Goal: Task Accomplishment & Management: Manage account settings

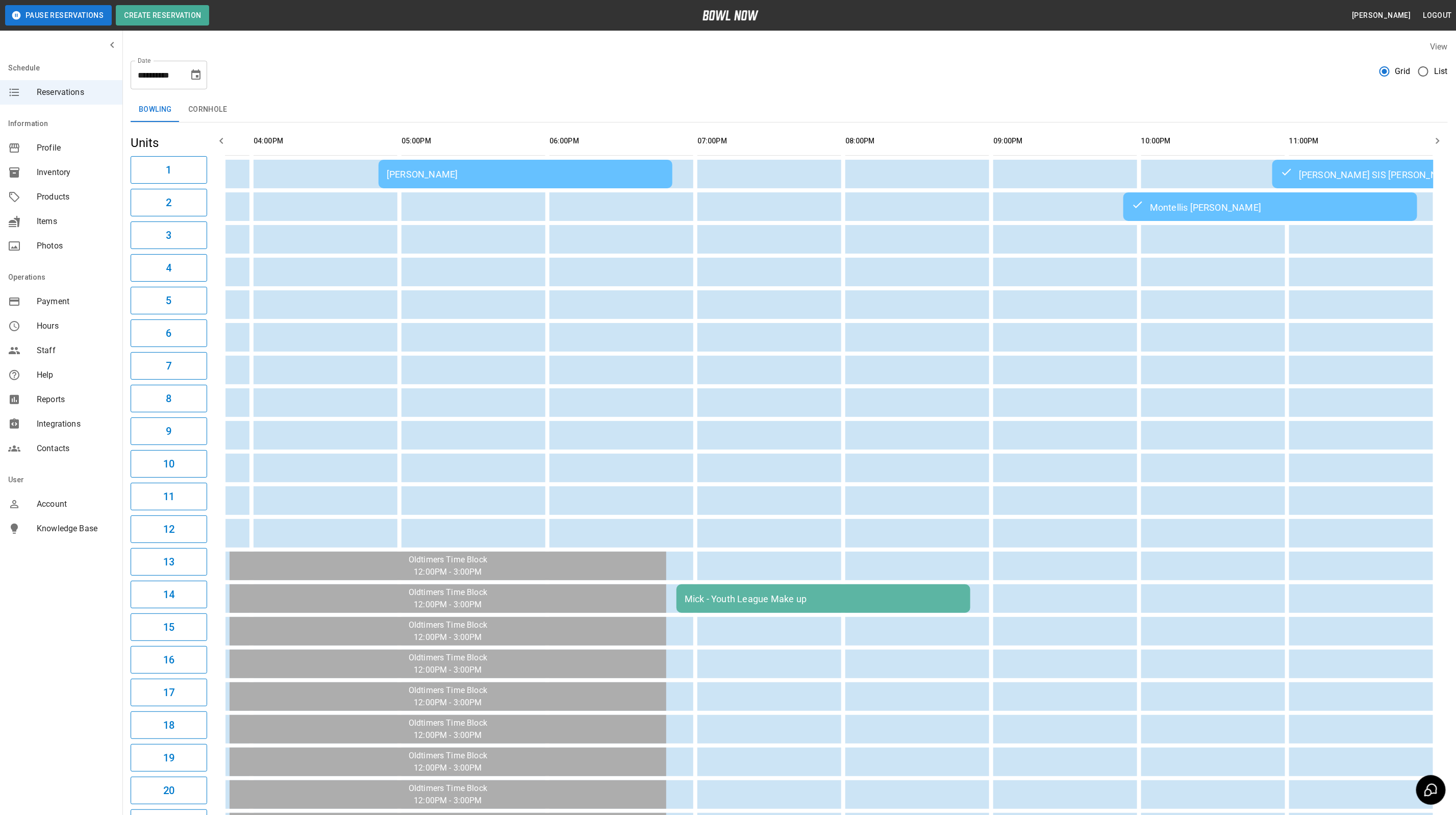
scroll to position [0, 570]
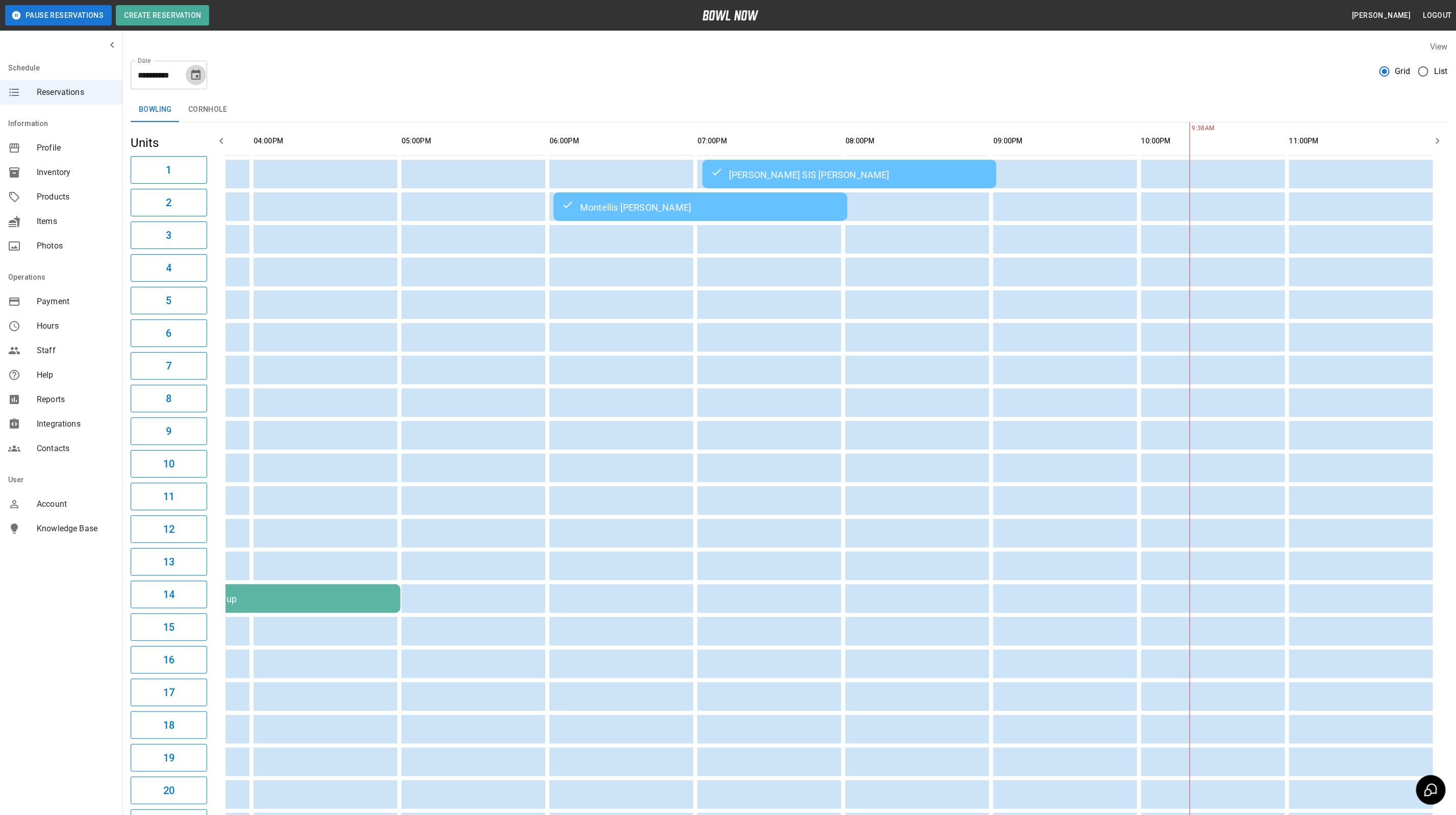
click at [195, 73] on icon "Choose date, selected date is Sep 26, 2025" at bounding box center [196, 75] width 12 height 12
click at [218, 210] on button "27" at bounding box center [216, 205] width 18 height 18
type input "**********"
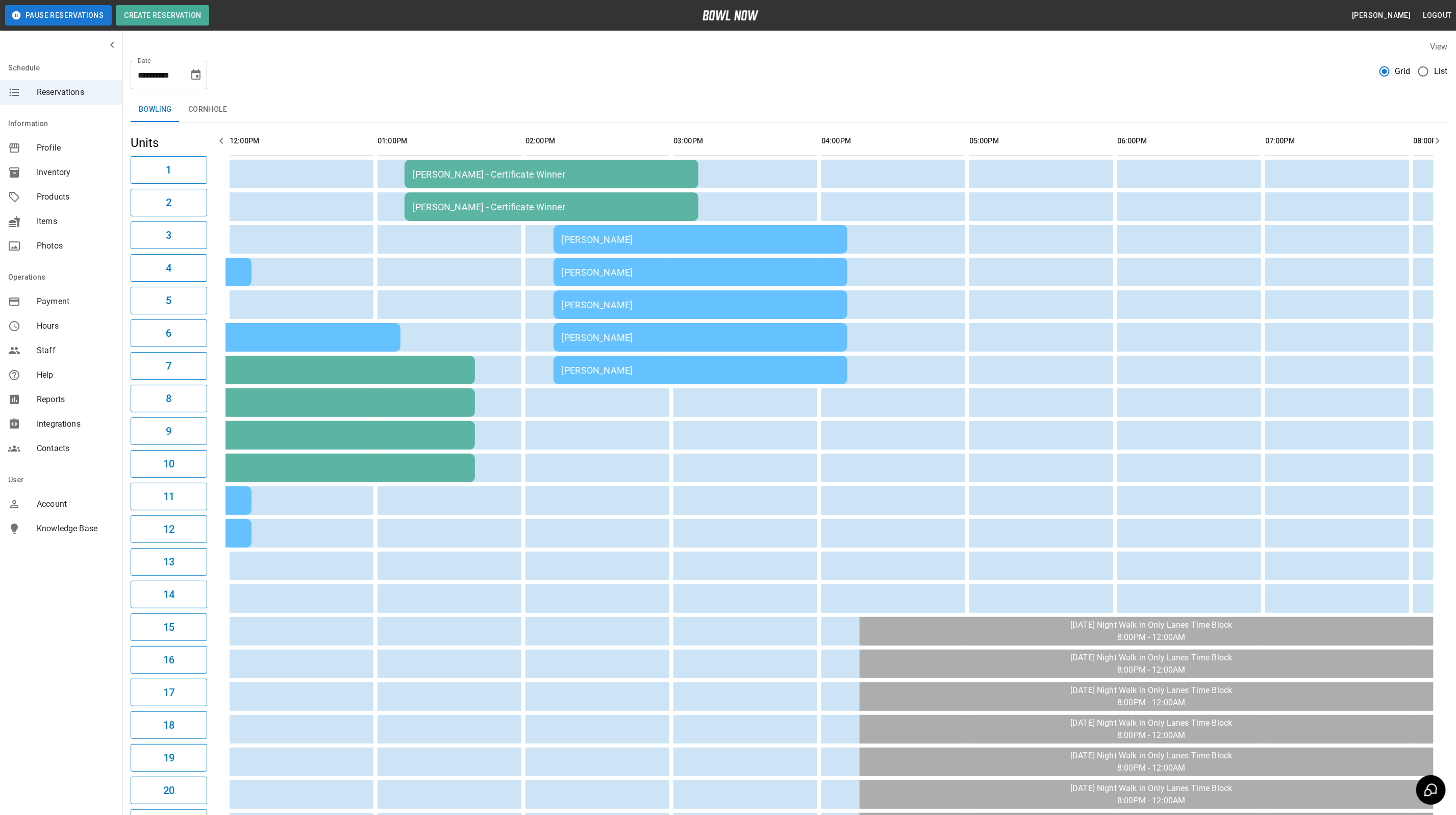
scroll to position [0, 0]
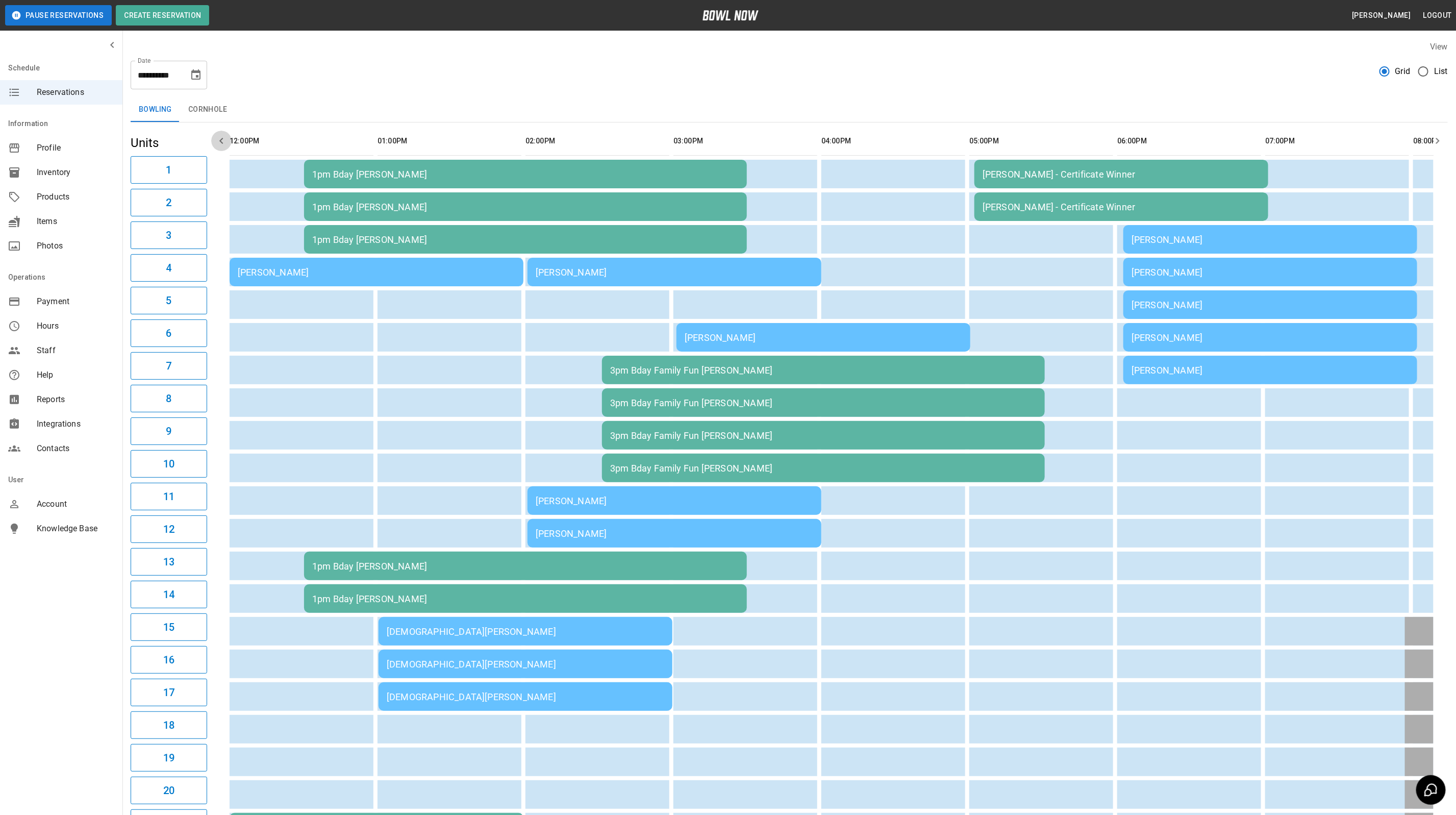
click at [221, 140] on icon "button" at bounding box center [221, 141] width 3 height 6
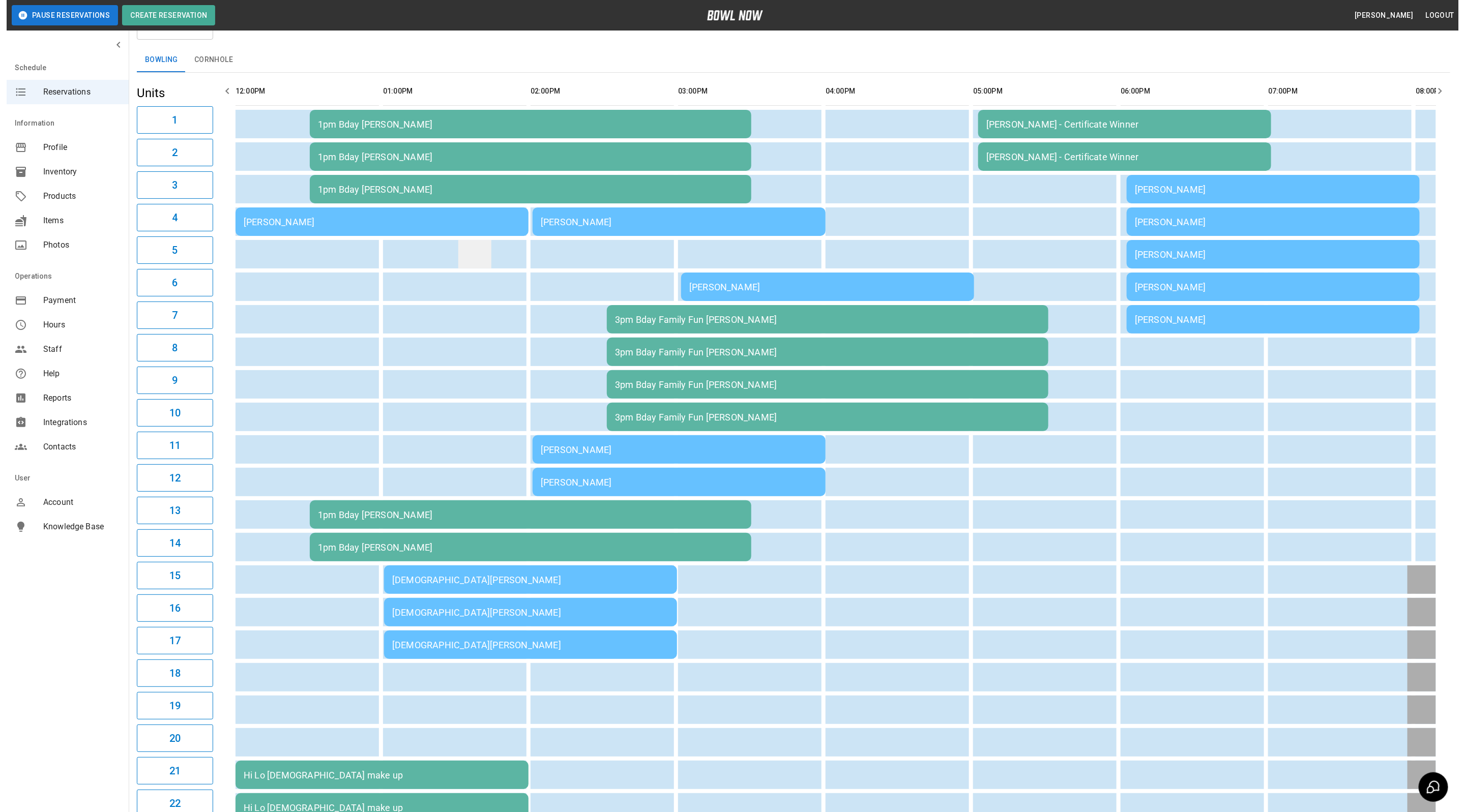
scroll to position [76, 0]
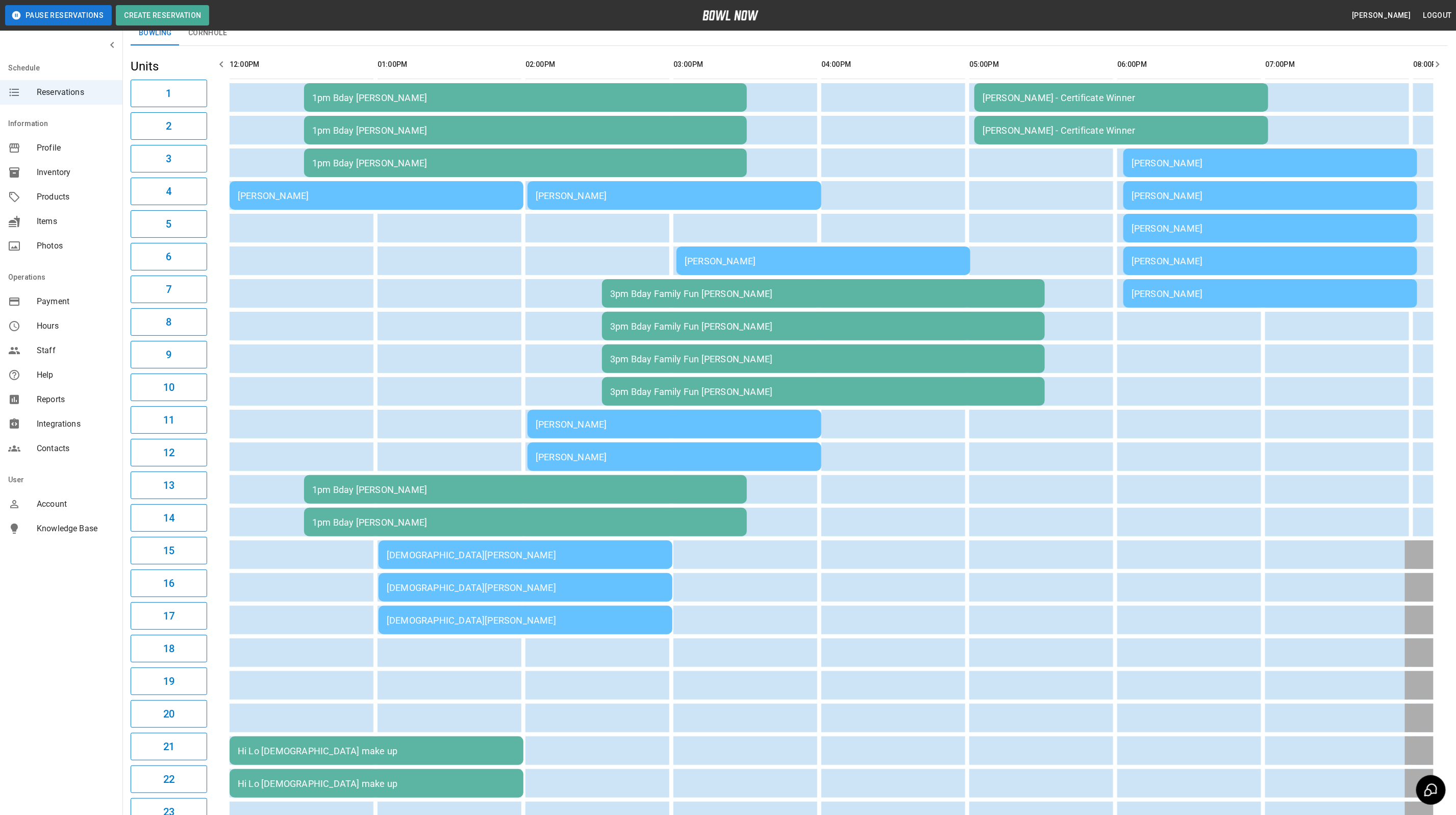
click at [377, 193] on div "[PERSON_NAME]" at bounding box center [377, 196] width 278 height 10
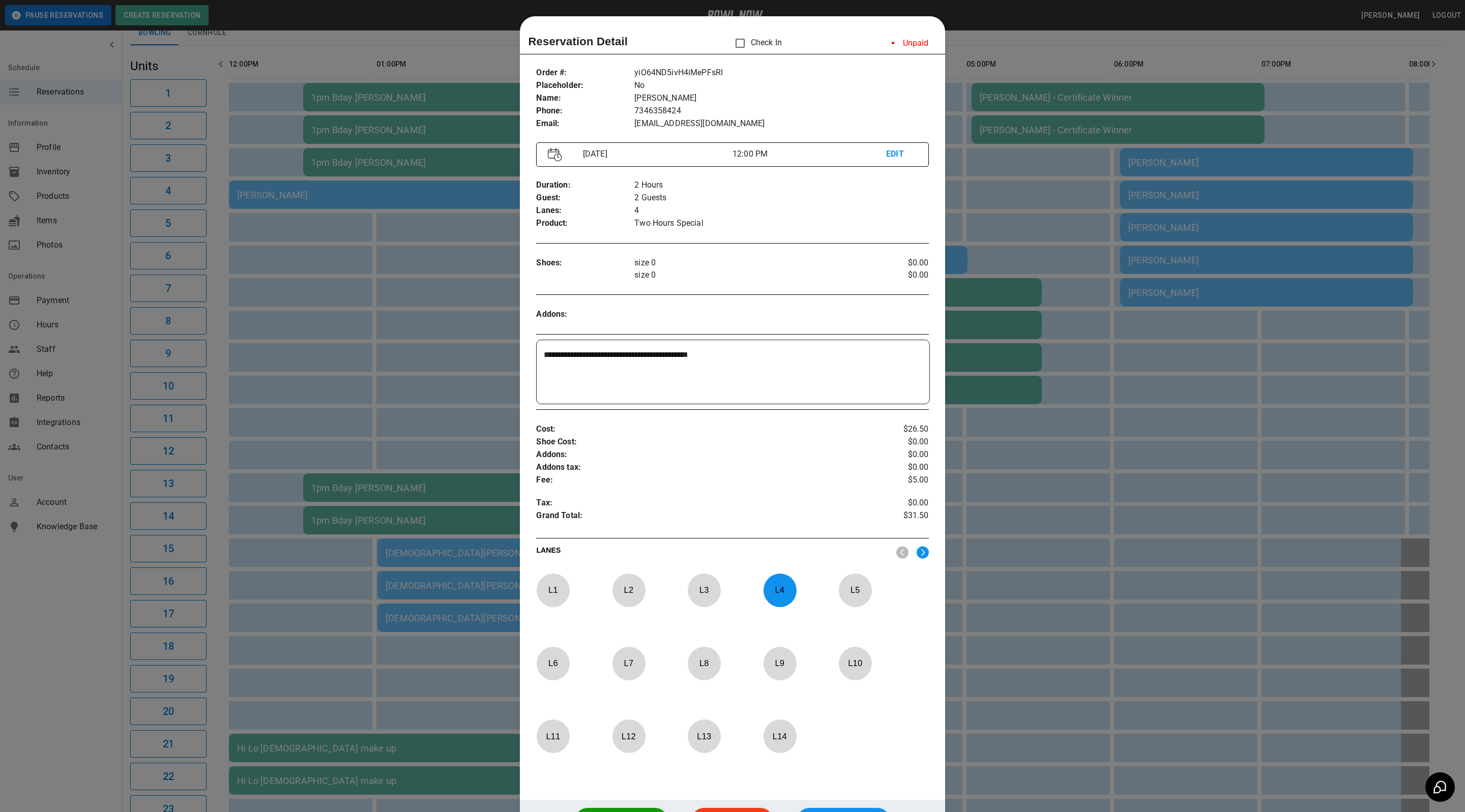
scroll to position [15, 0]
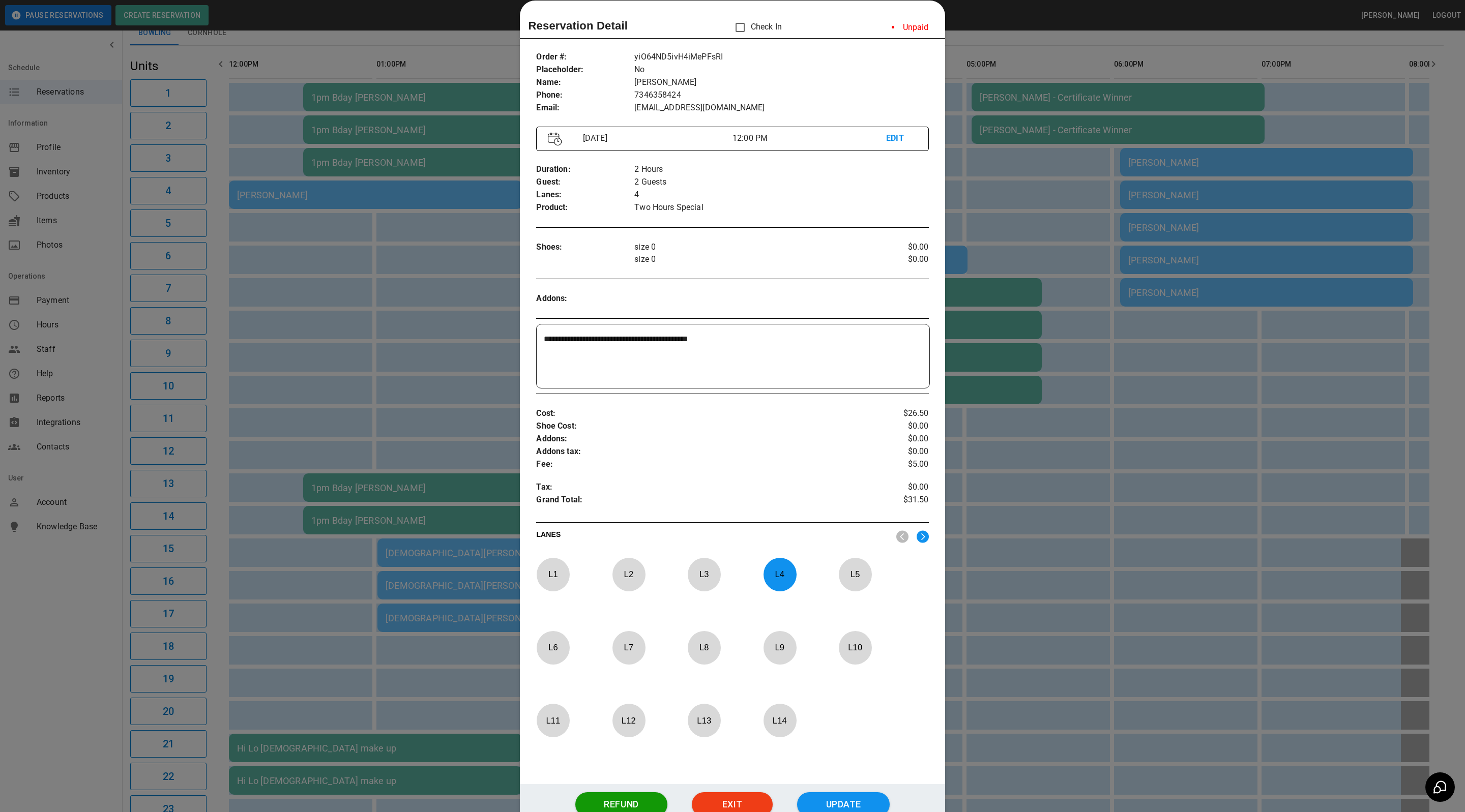
click at [764, 573] on p "L 4" at bounding box center [779, 574] width 34 height 24
click at [866, 578] on p "L 5" at bounding box center [855, 574] width 34 height 24
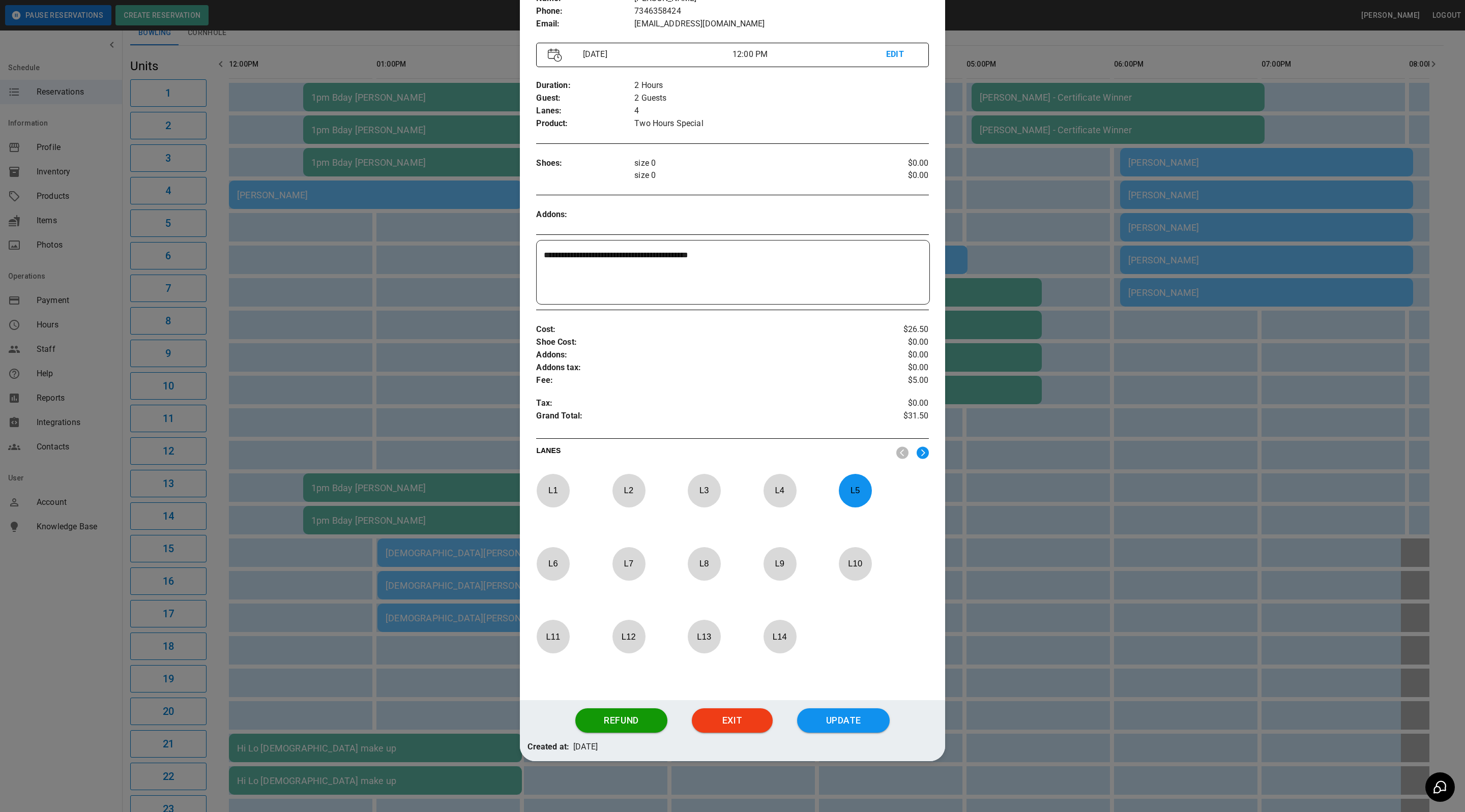
click at [843, 726] on button "Update" at bounding box center [843, 720] width 93 height 24
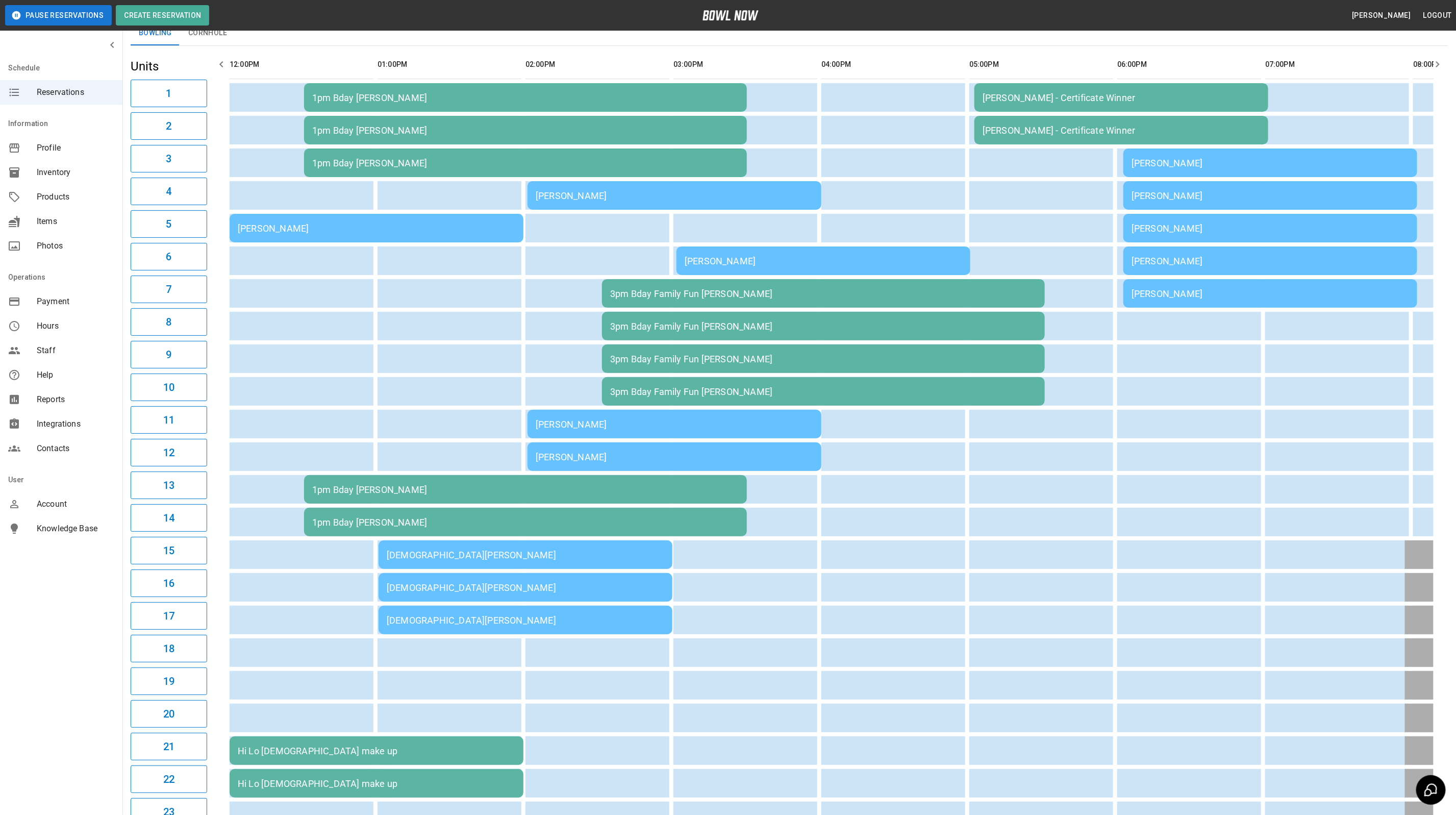
click at [618, 196] on div "[PERSON_NAME]" at bounding box center [674, 196] width 278 height 10
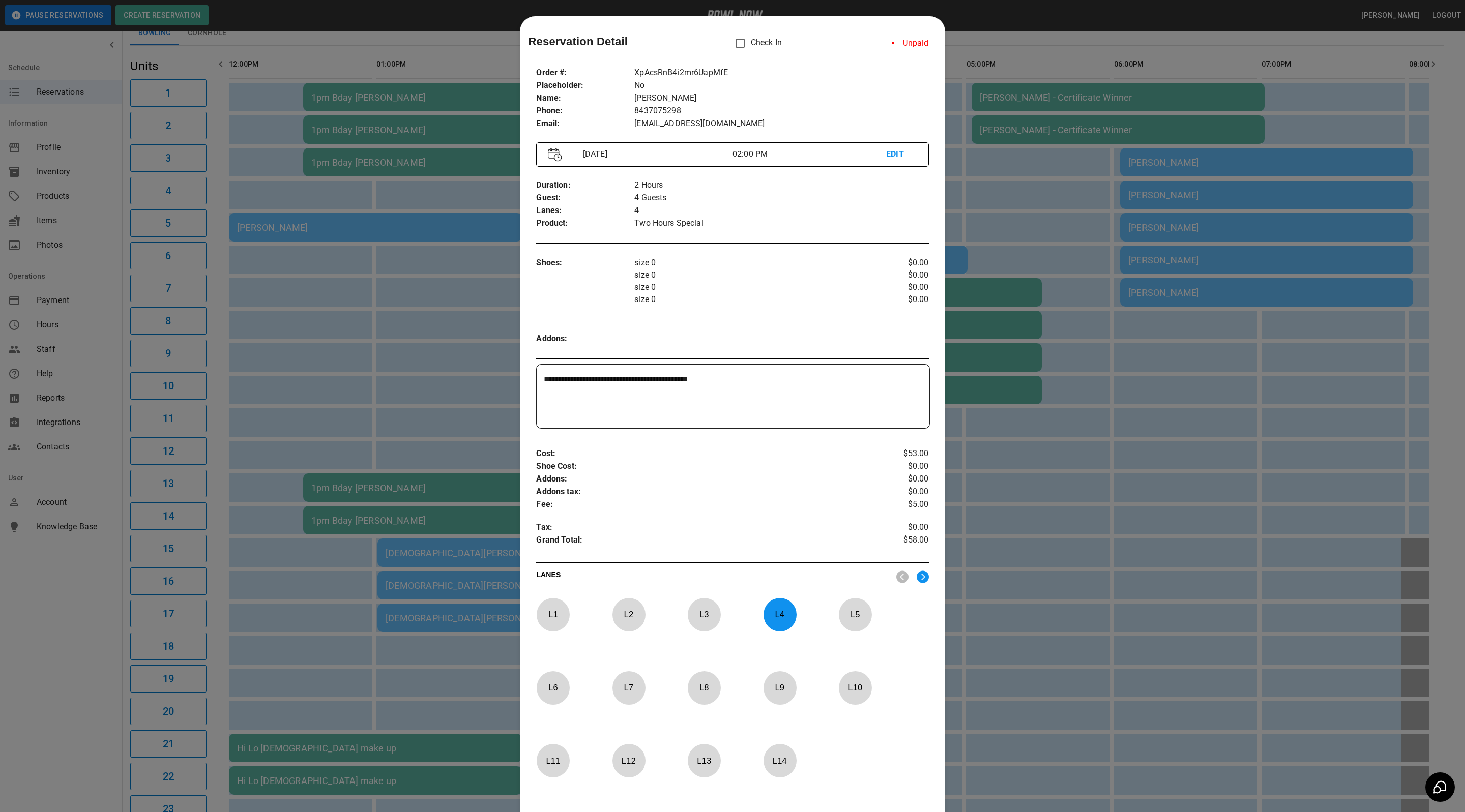
scroll to position [15, 0]
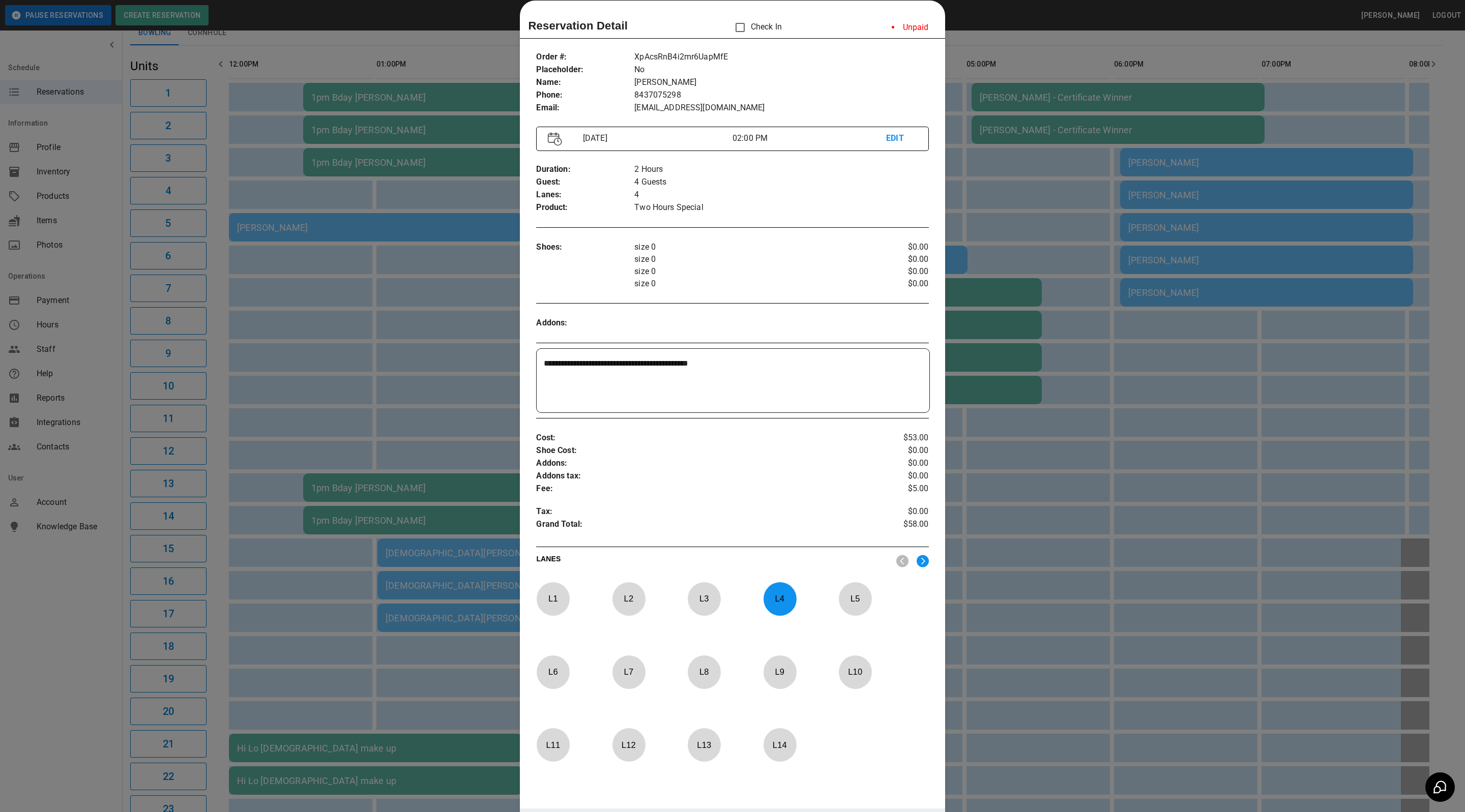
click at [476, 250] on div at bounding box center [732, 406] width 1465 height 812
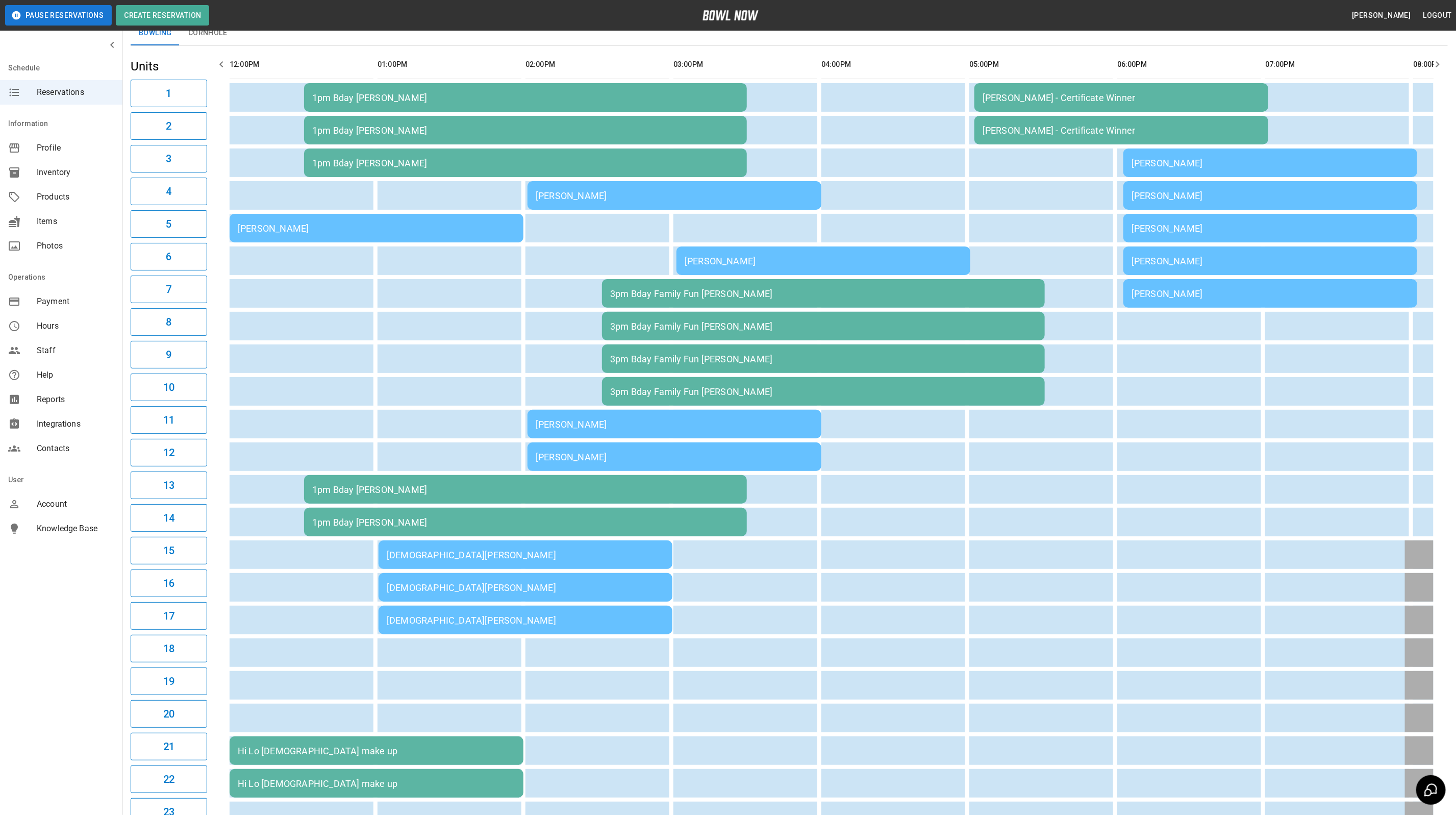
click at [458, 233] on td "[PERSON_NAME]" at bounding box center [376, 228] width 294 height 28
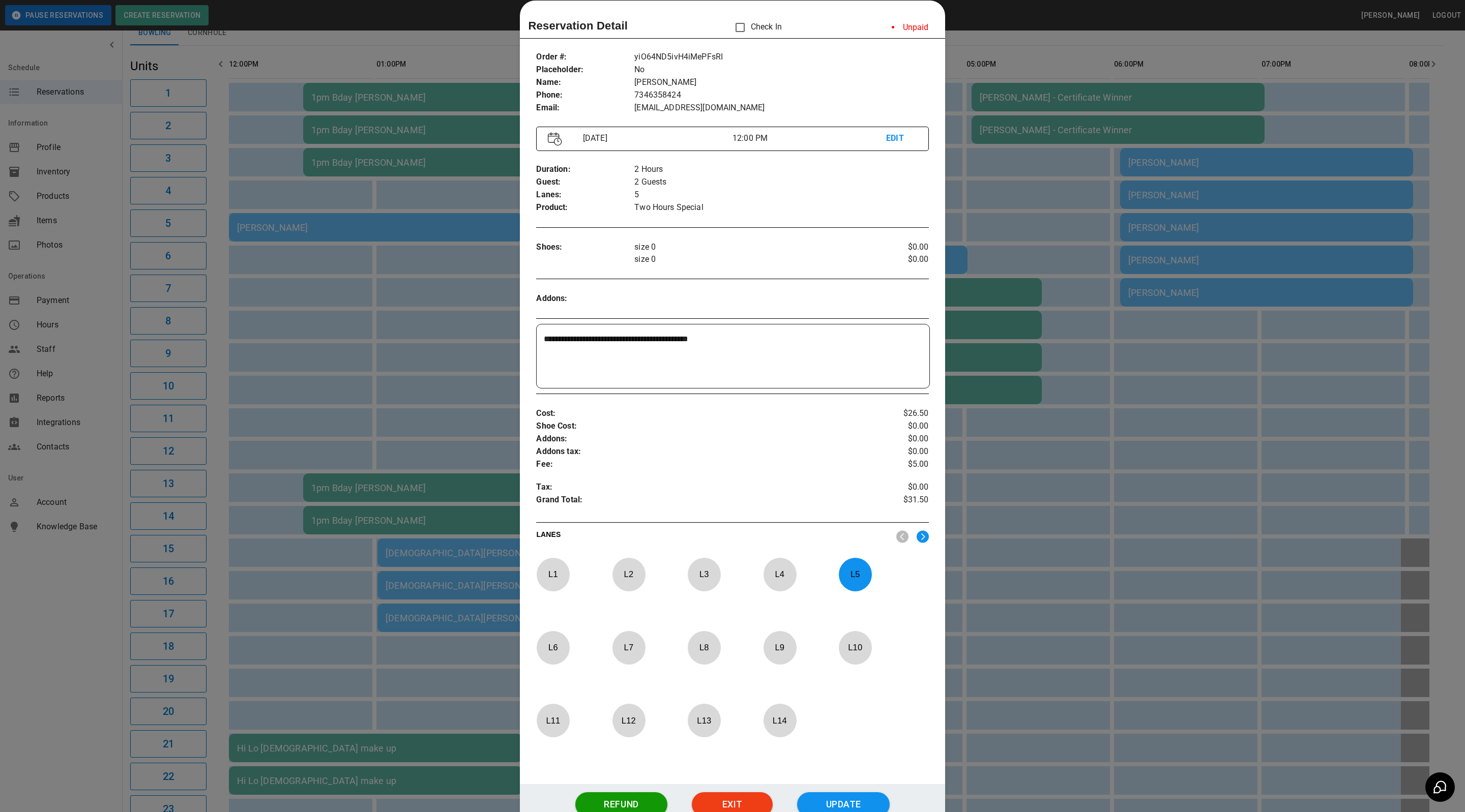
click at [442, 444] on div at bounding box center [732, 406] width 1465 height 812
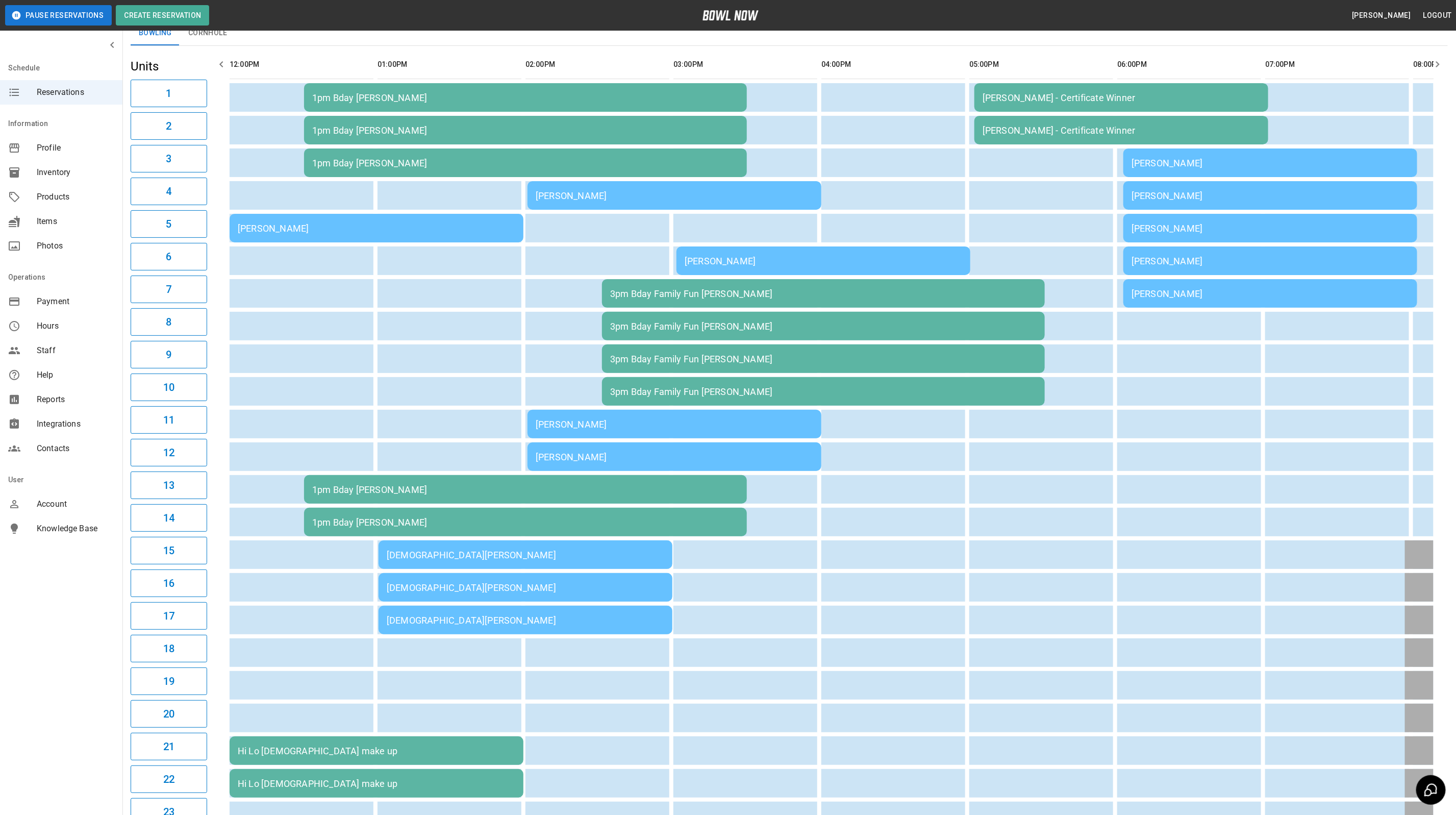
click at [297, 231] on div "[PERSON_NAME]" at bounding box center [377, 229] width 278 height 10
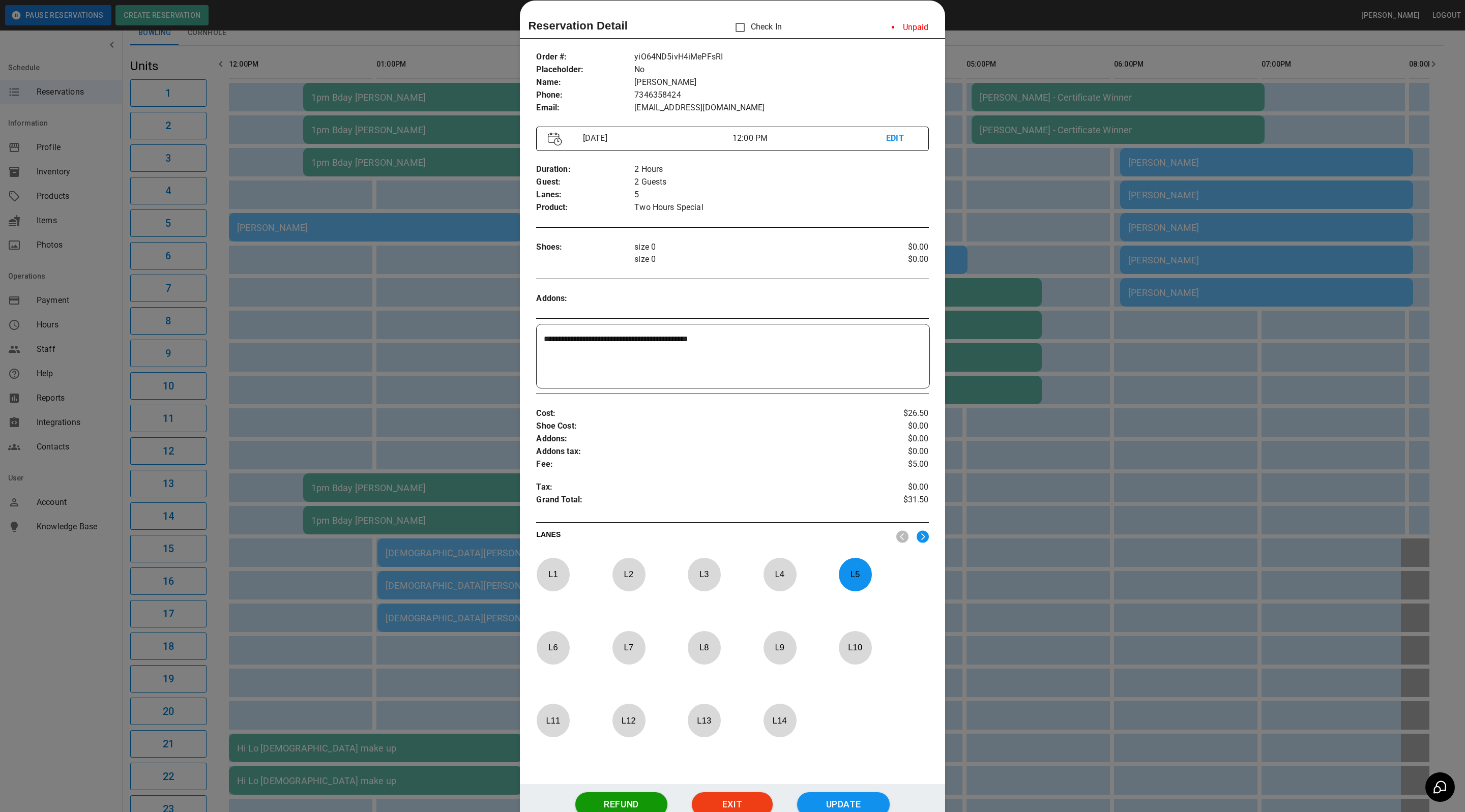
click at [441, 298] on div at bounding box center [732, 406] width 1465 height 812
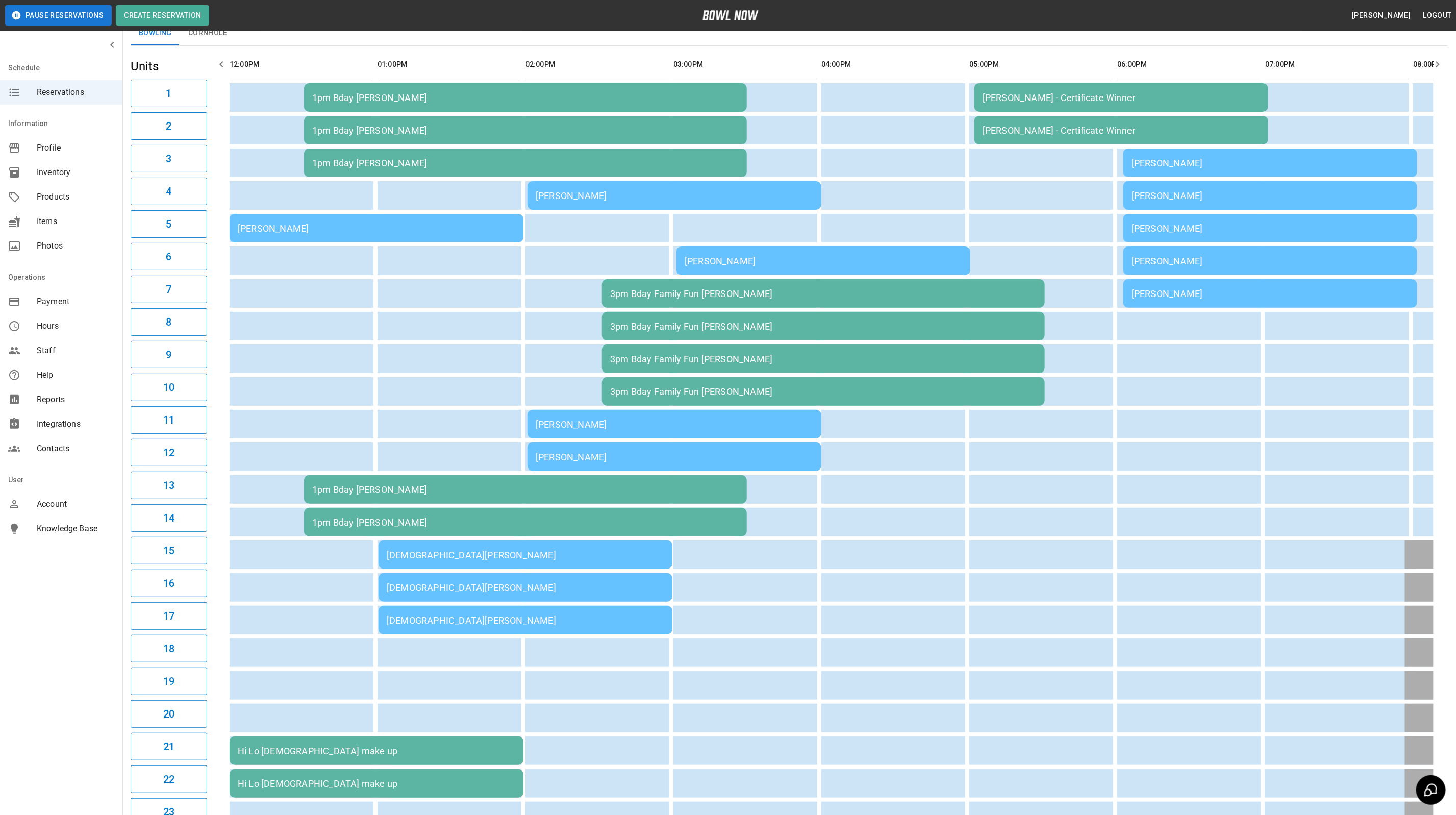
click at [478, 563] on td "[DEMOGRAPHIC_DATA][PERSON_NAME]" at bounding box center [525, 555] width 294 height 28
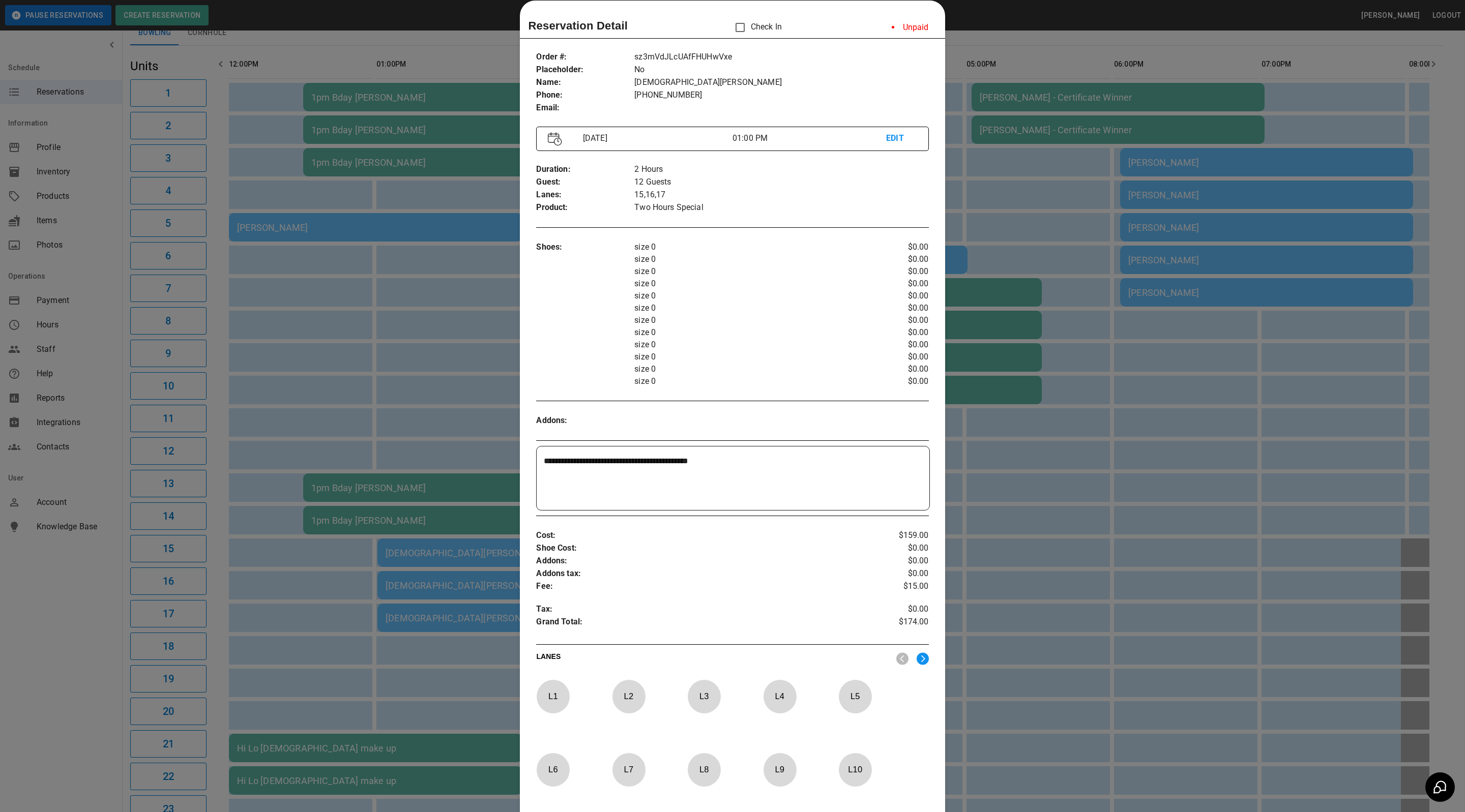
click at [432, 417] on div at bounding box center [732, 406] width 1465 height 812
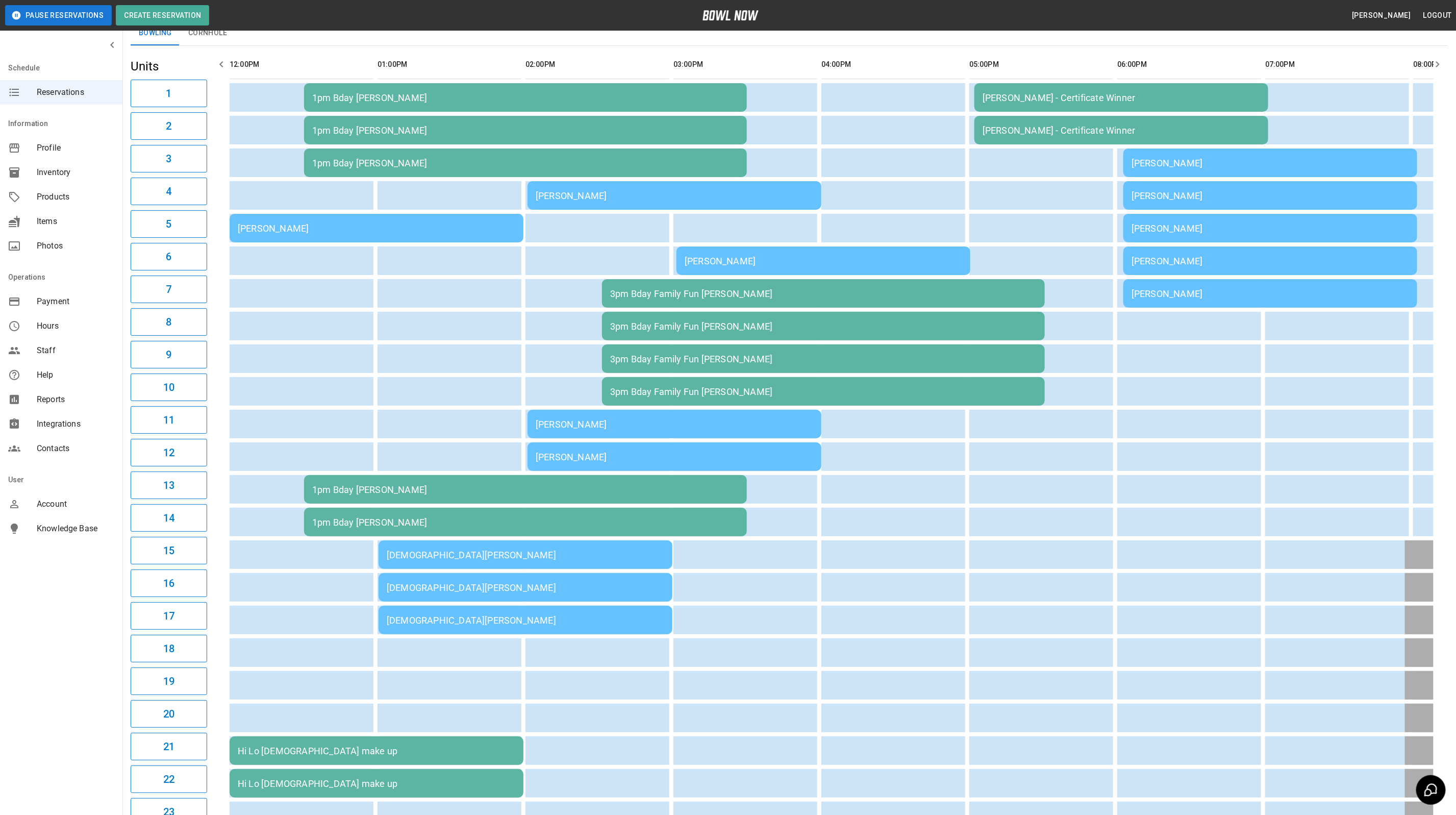
click at [617, 194] on div "[PERSON_NAME]" at bounding box center [674, 196] width 278 height 10
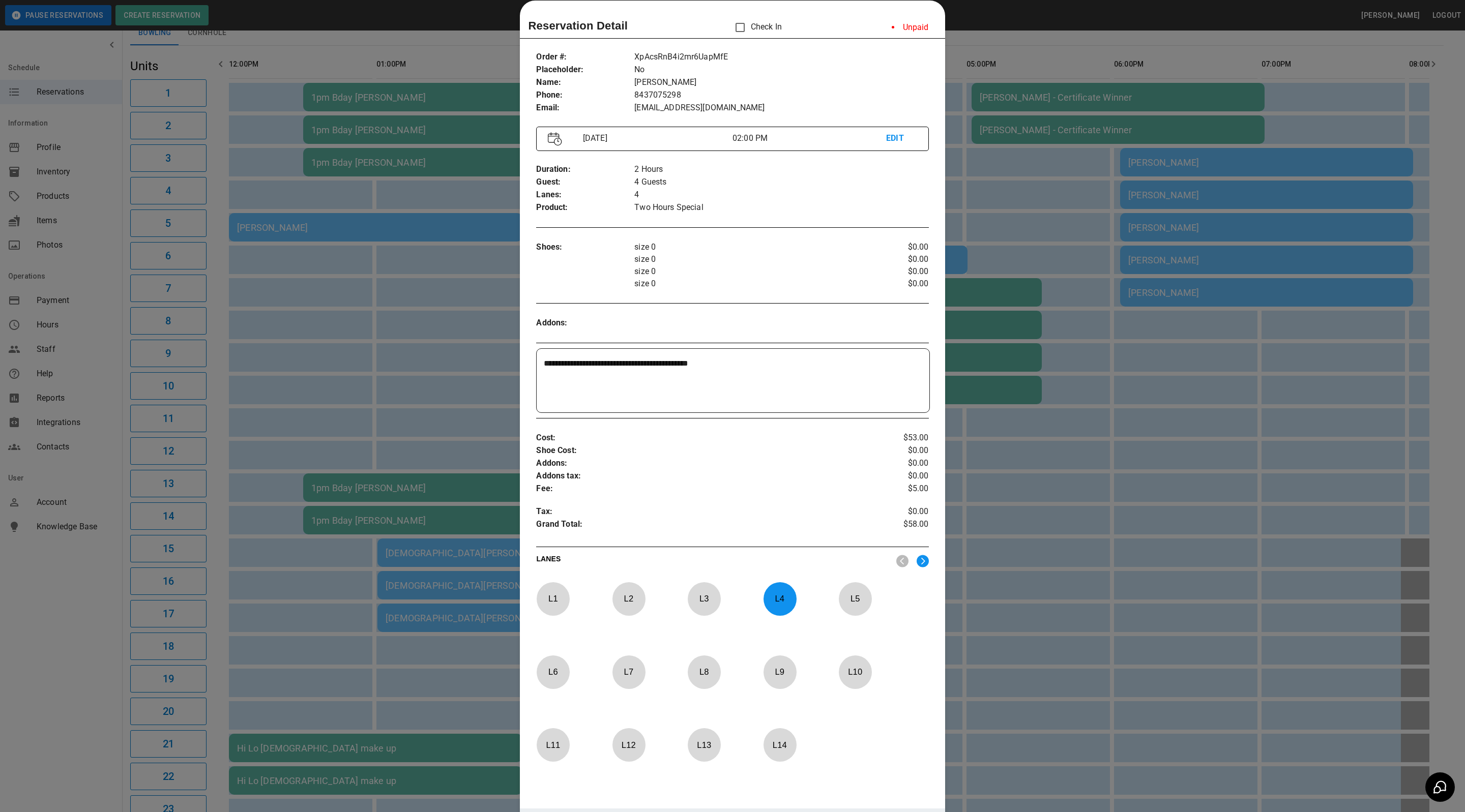
click at [373, 249] on div at bounding box center [732, 406] width 1465 height 812
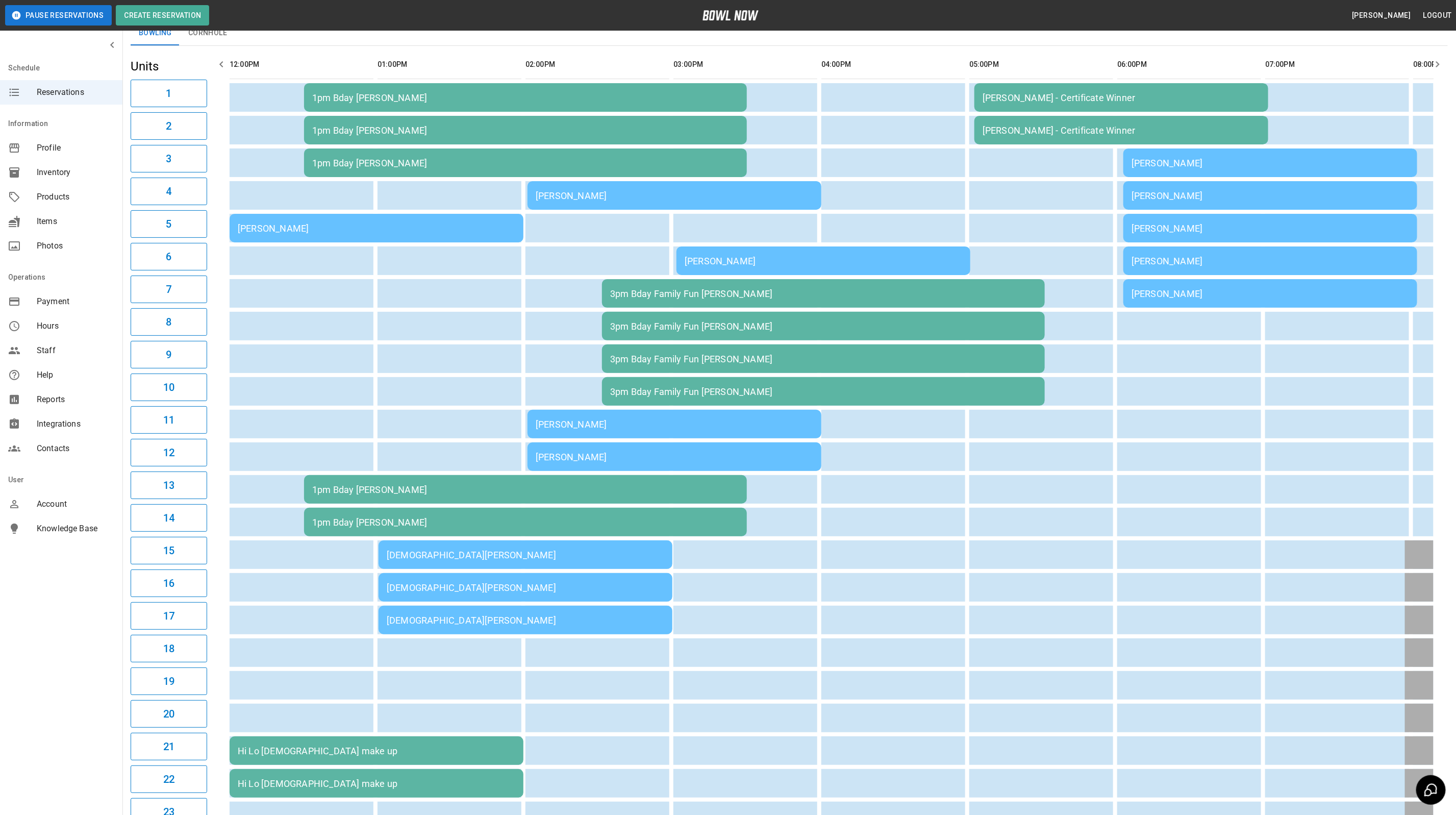
click at [566, 430] on td "[PERSON_NAME]" at bounding box center [674, 423] width 294 height 28
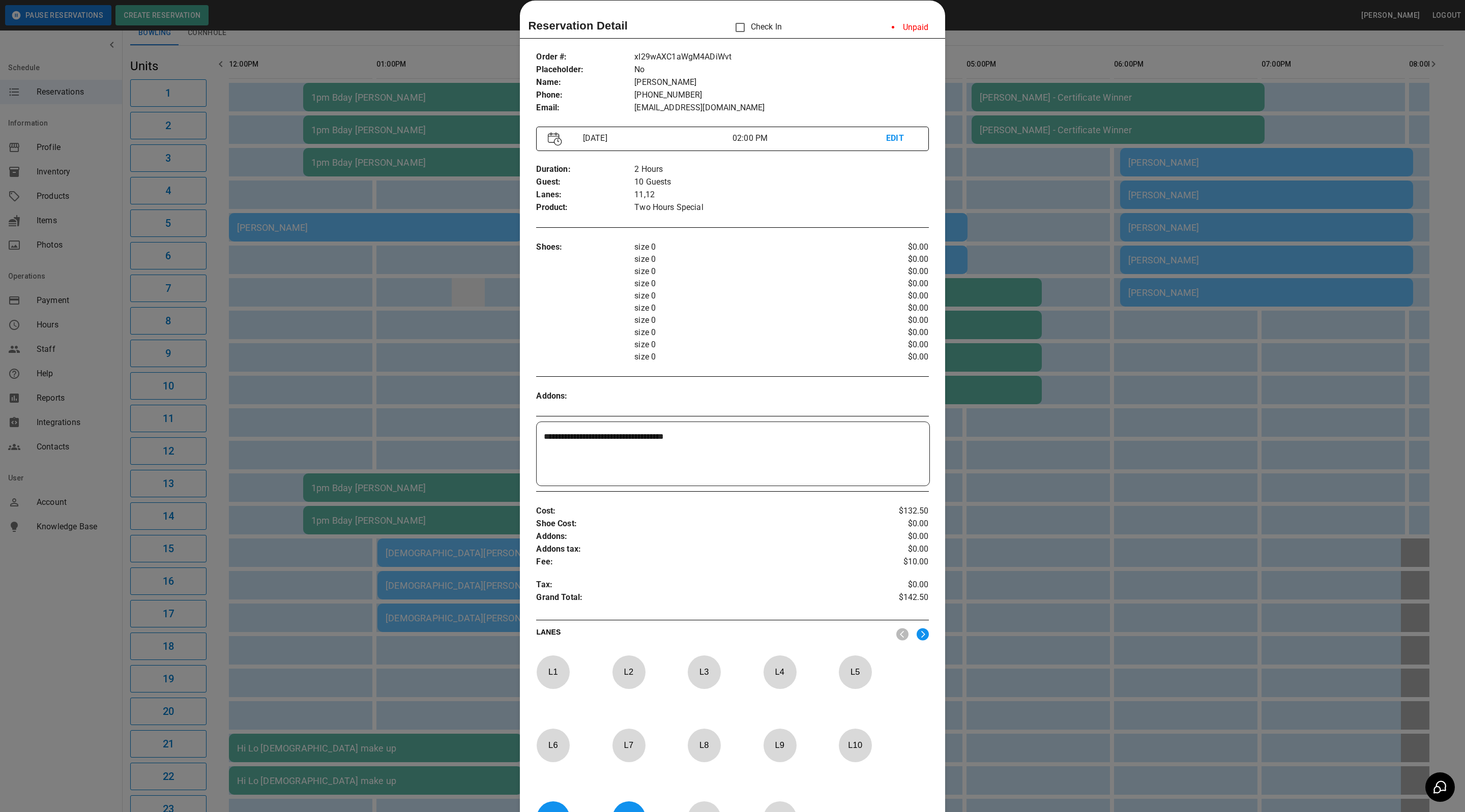
drag, startPoint x: 340, startPoint y: 278, endPoint x: 457, endPoint y: 279, distance: 117.0
click at [340, 278] on div at bounding box center [732, 406] width 1465 height 812
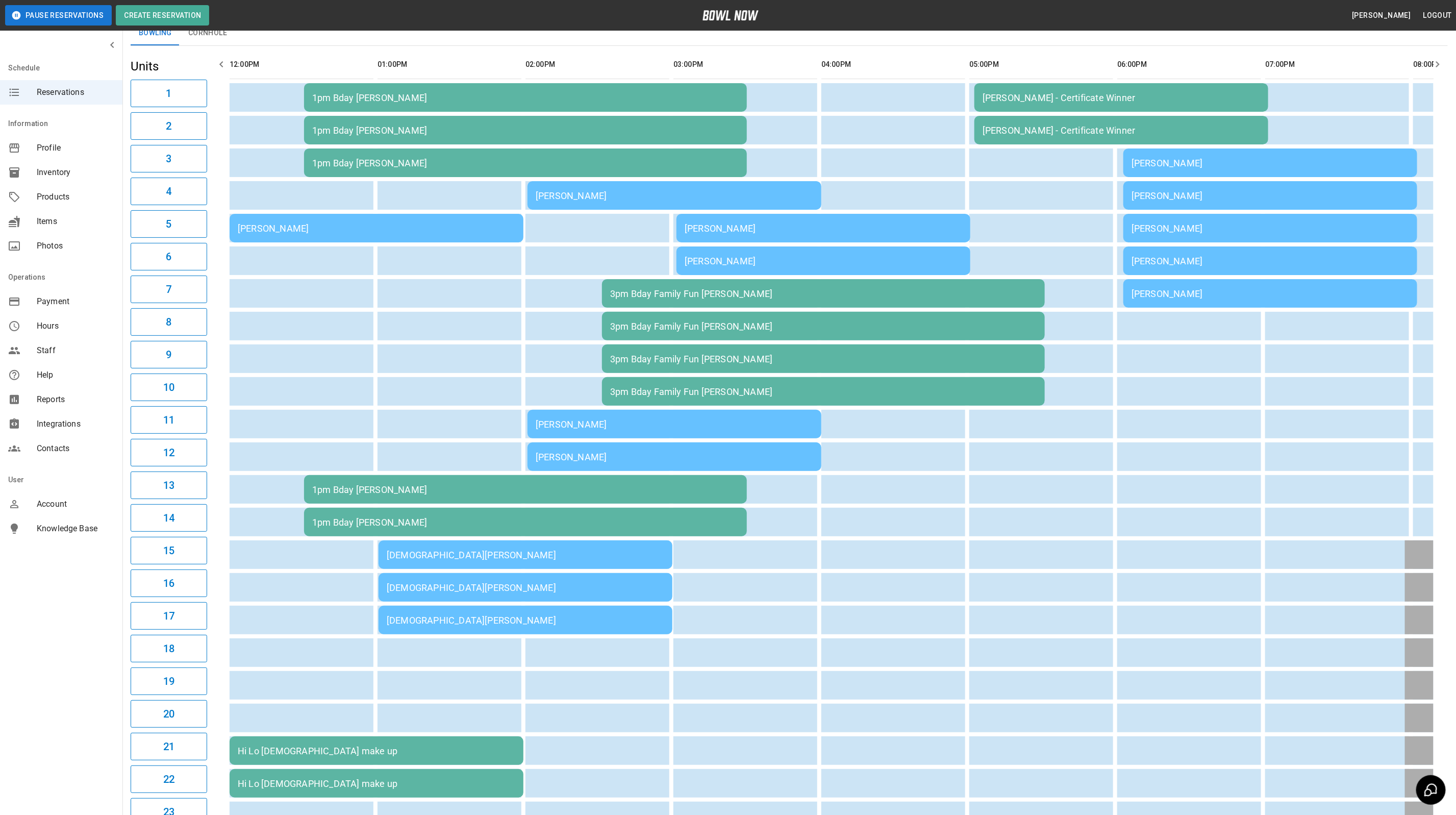
click at [756, 223] on div "[PERSON_NAME]" at bounding box center [823, 229] width 278 height 10
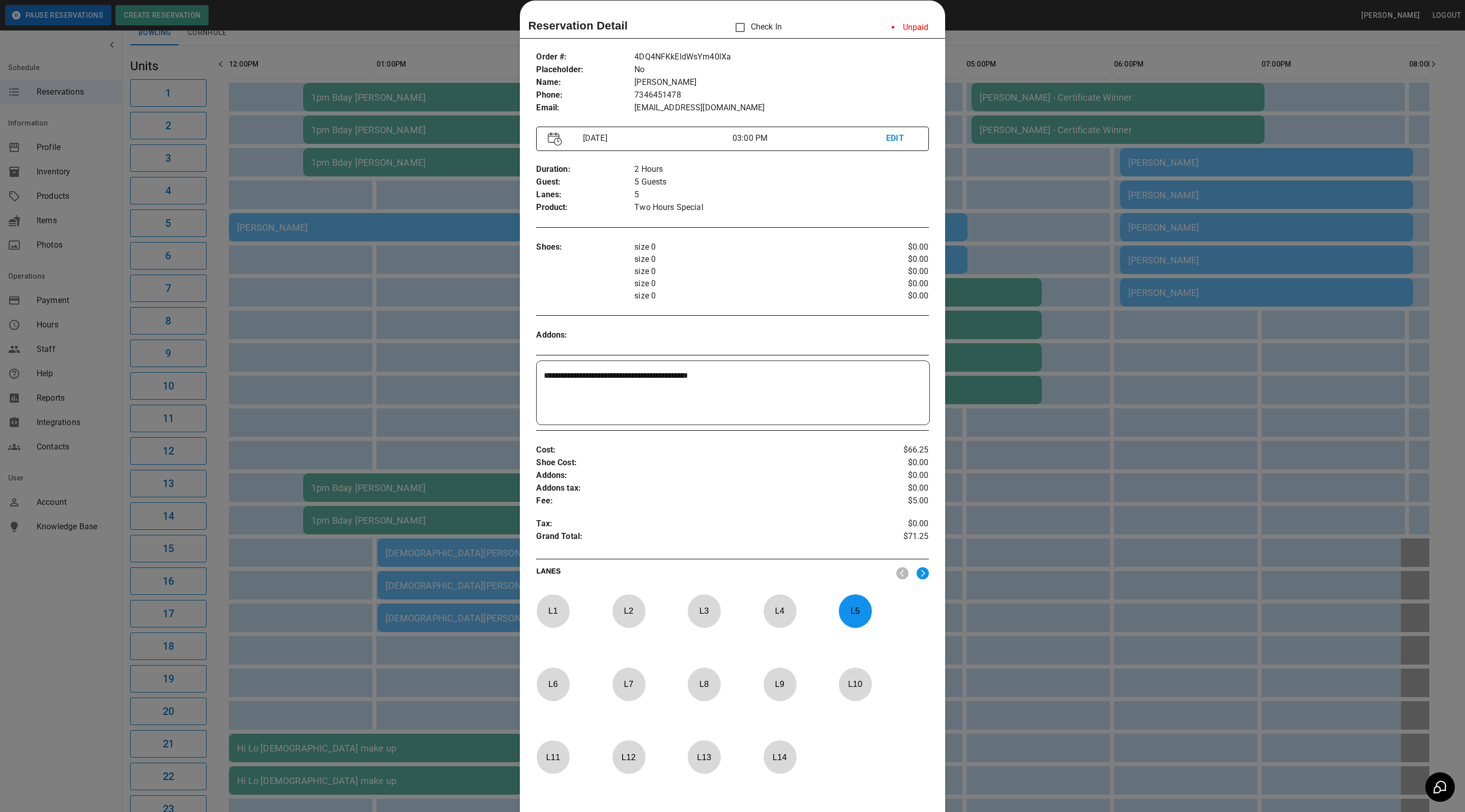
click at [1126, 429] on div at bounding box center [732, 406] width 1465 height 812
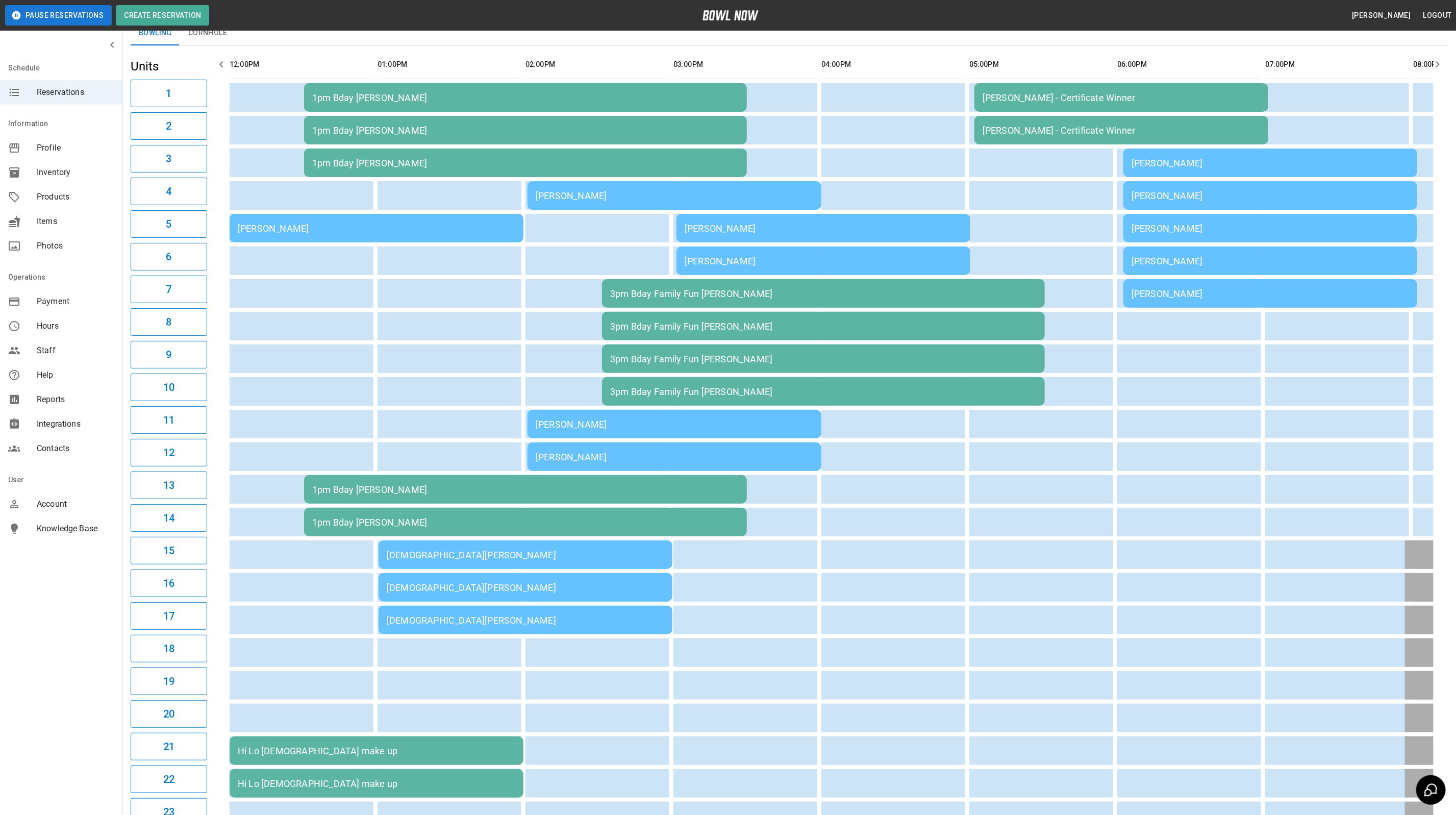
click at [758, 262] on div "[PERSON_NAME]" at bounding box center [823, 260] width 278 height 10
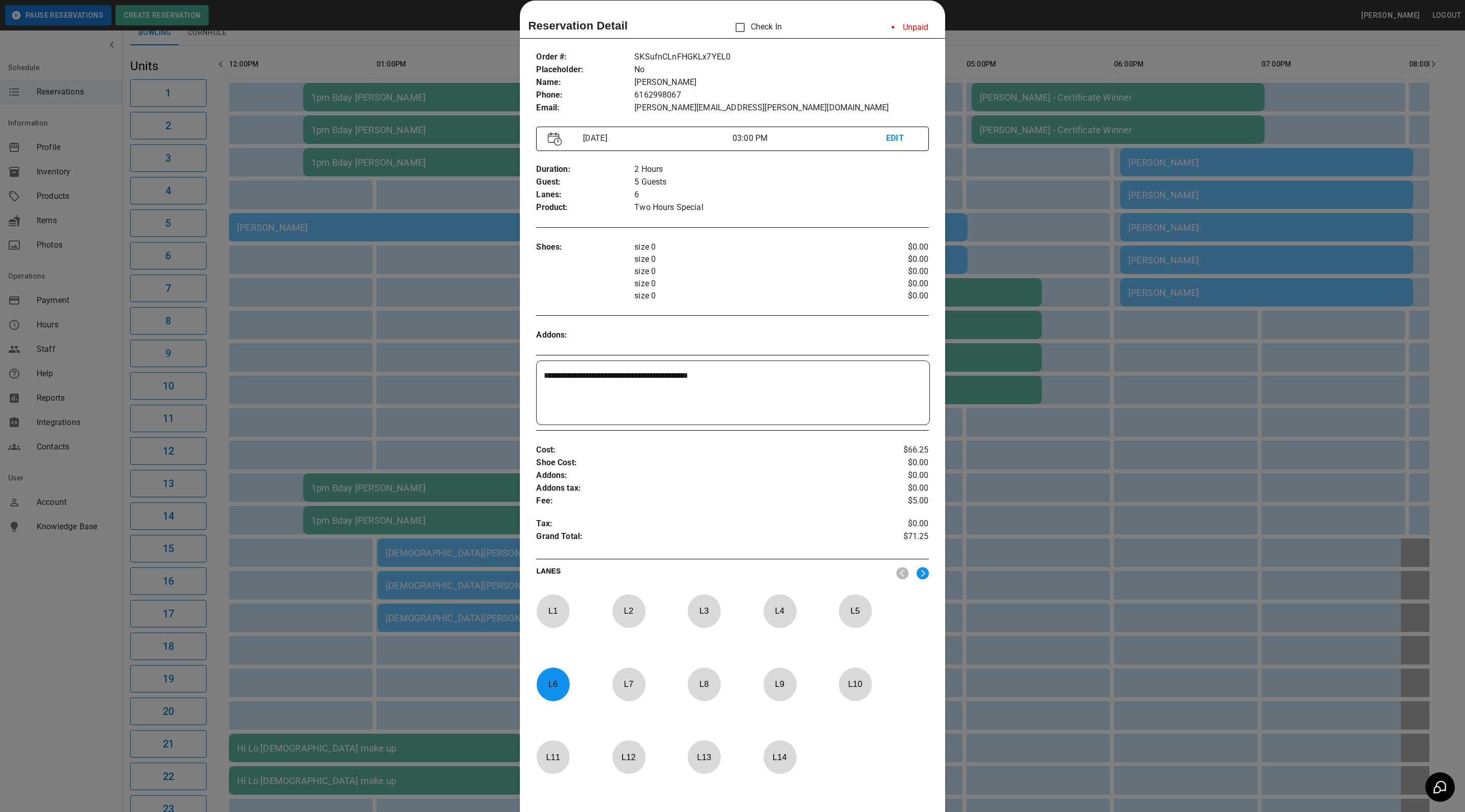
click at [961, 331] on div at bounding box center [732, 406] width 1465 height 812
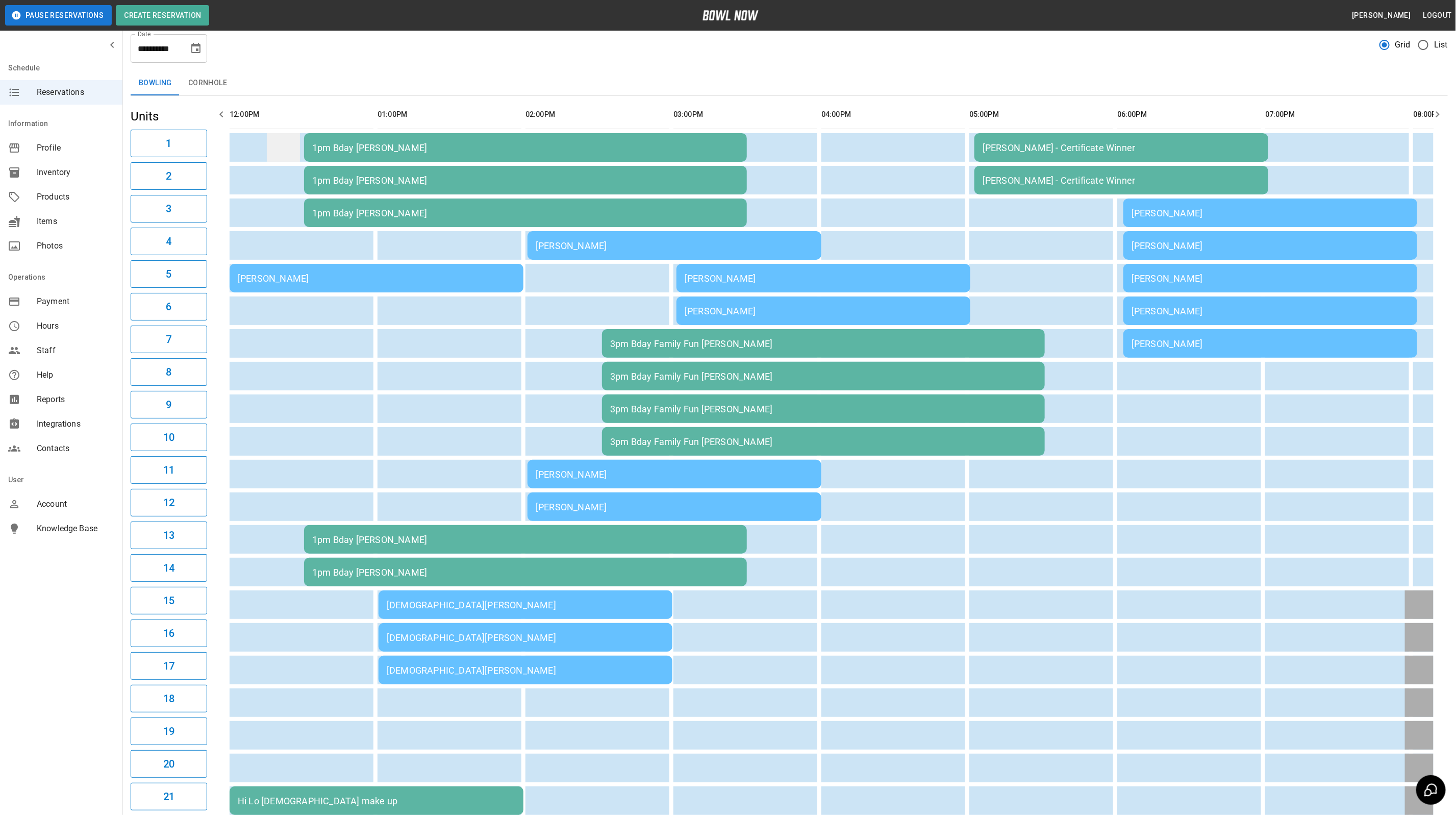
scroll to position [0, 0]
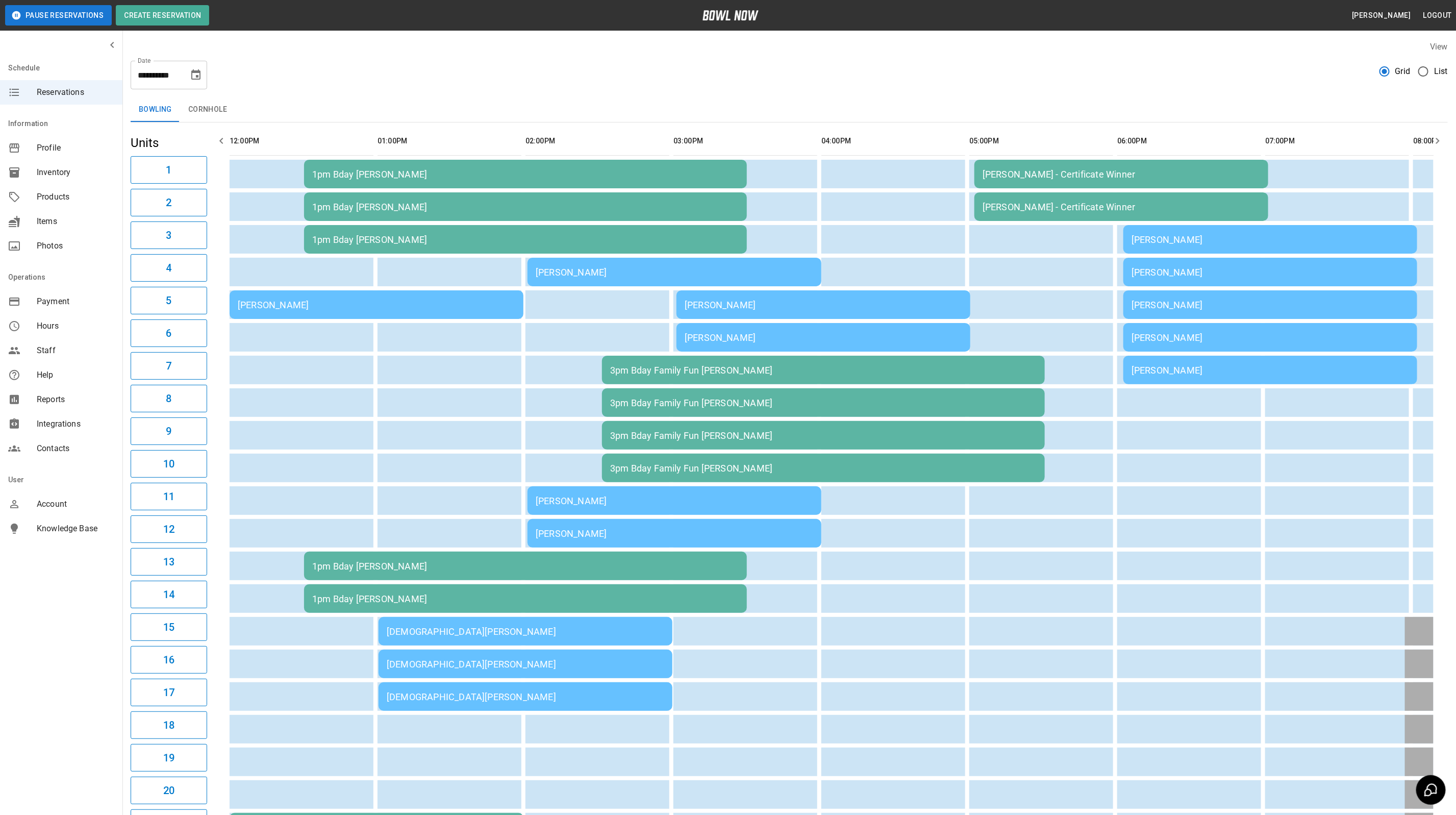
click at [66, 16] on button "Pause Reservations" at bounding box center [59, 16] width 107 height 21
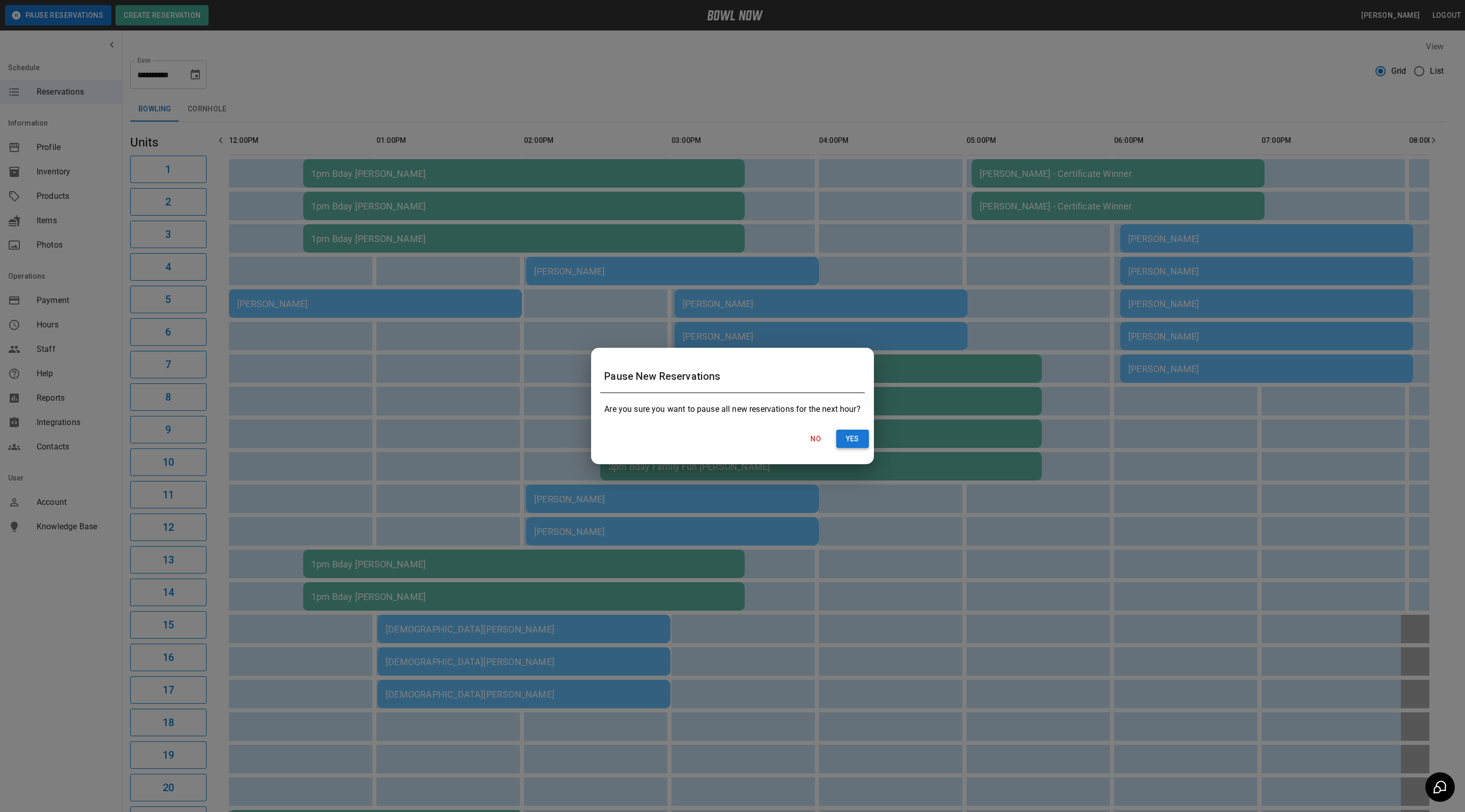
click at [850, 435] on button "Yes" at bounding box center [853, 439] width 33 height 19
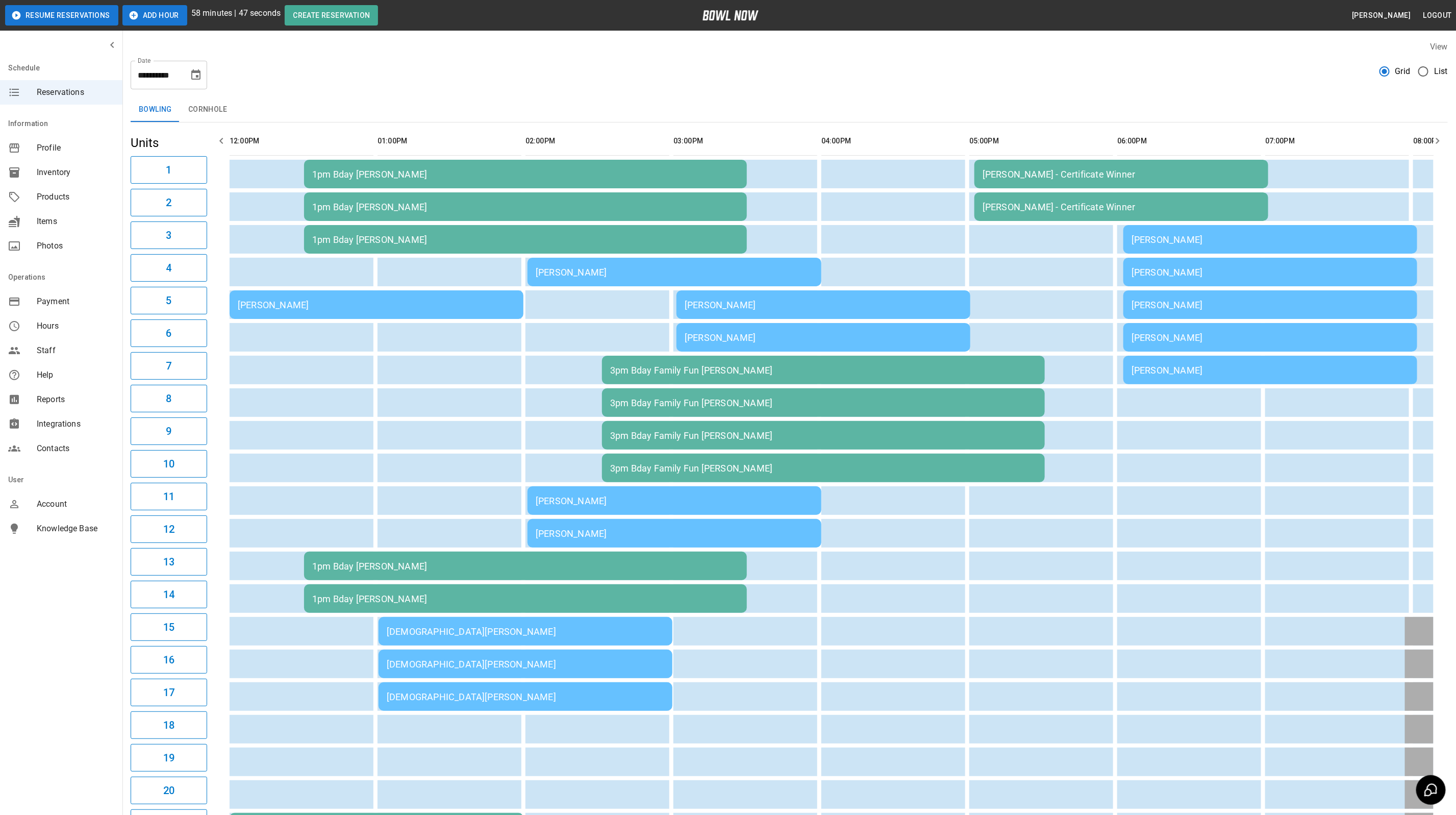
click at [147, 17] on button "Add Hour" at bounding box center [154, 16] width 65 height 21
click at [159, 17] on button "Add Hour" at bounding box center [154, 16] width 65 height 21
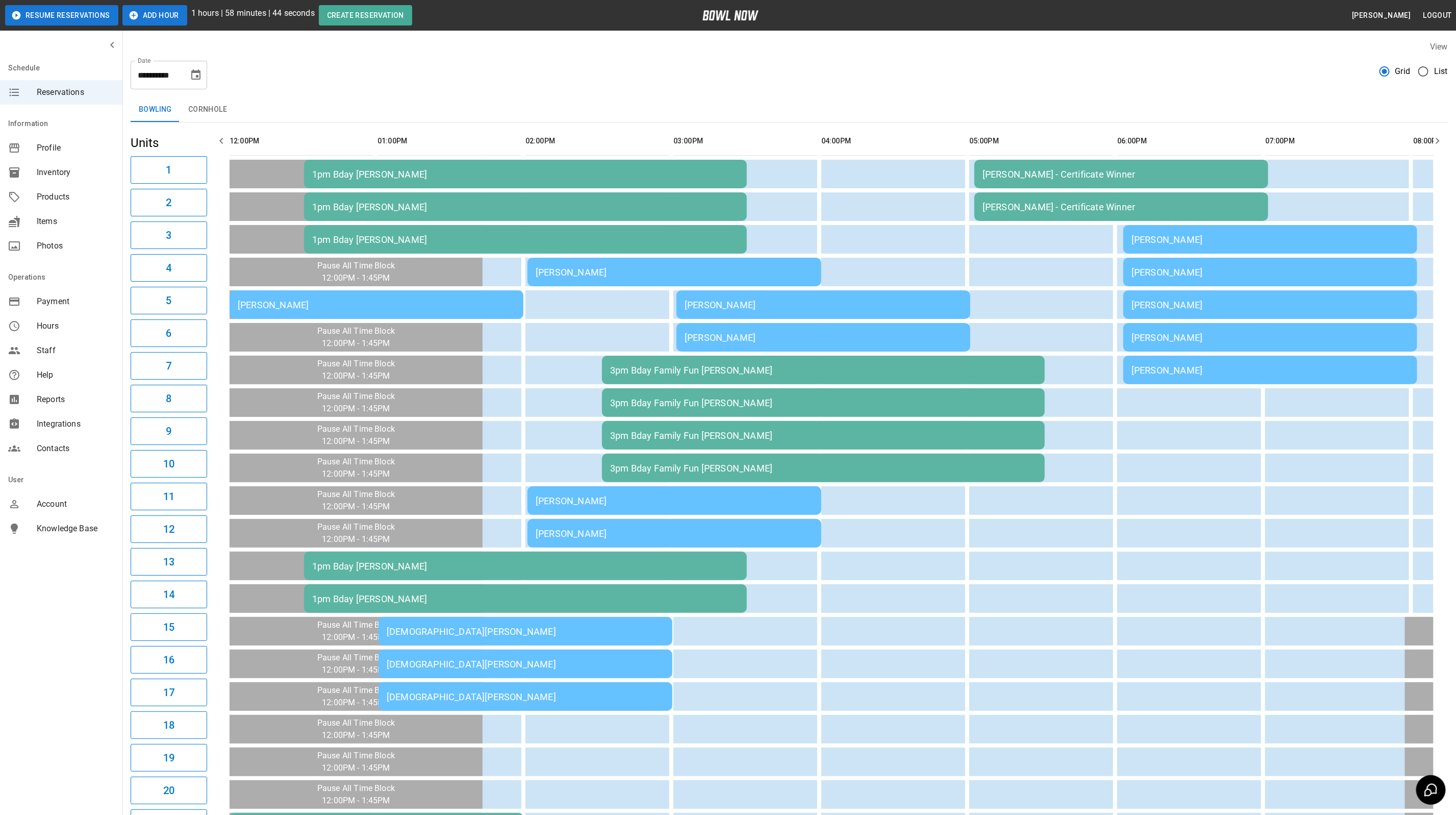
click at [159, 17] on button "Add Hour" at bounding box center [154, 16] width 65 height 21
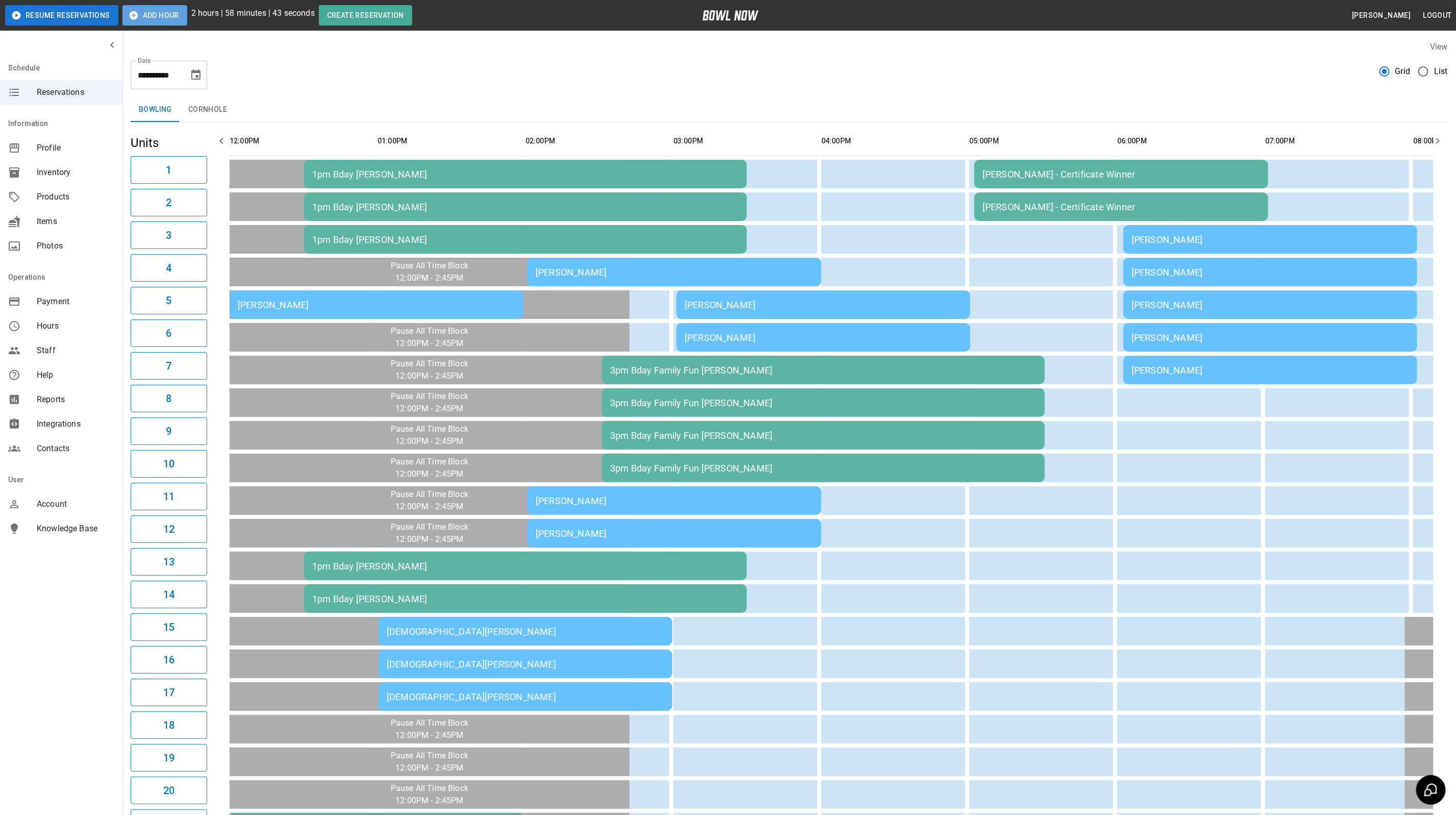
click at [159, 17] on button "Add Hour" at bounding box center [154, 16] width 65 height 21
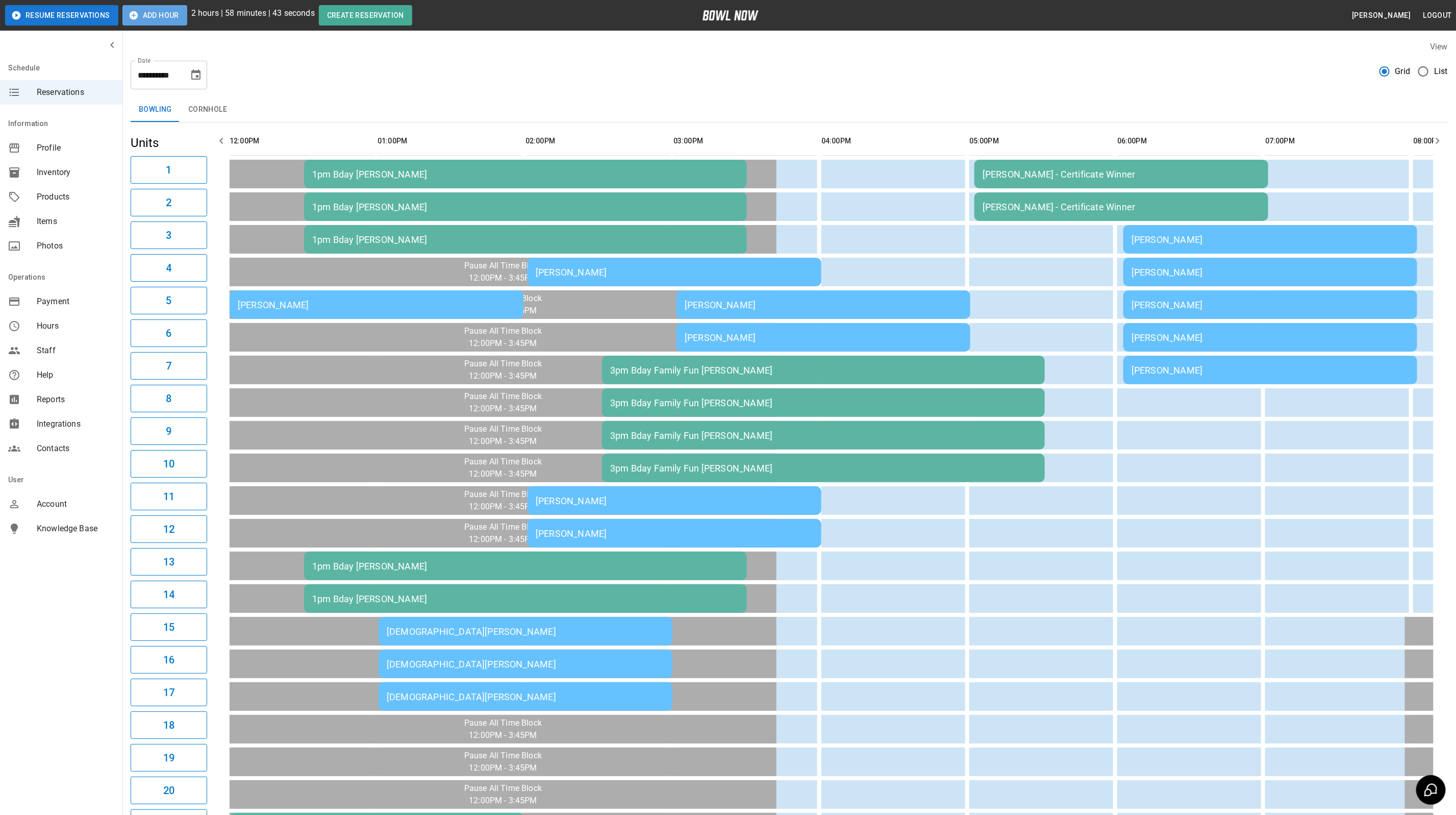
click at [159, 17] on button "Add Hour" at bounding box center [154, 16] width 65 height 21
